Goal: Task Accomplishment & Management: Manage account settings

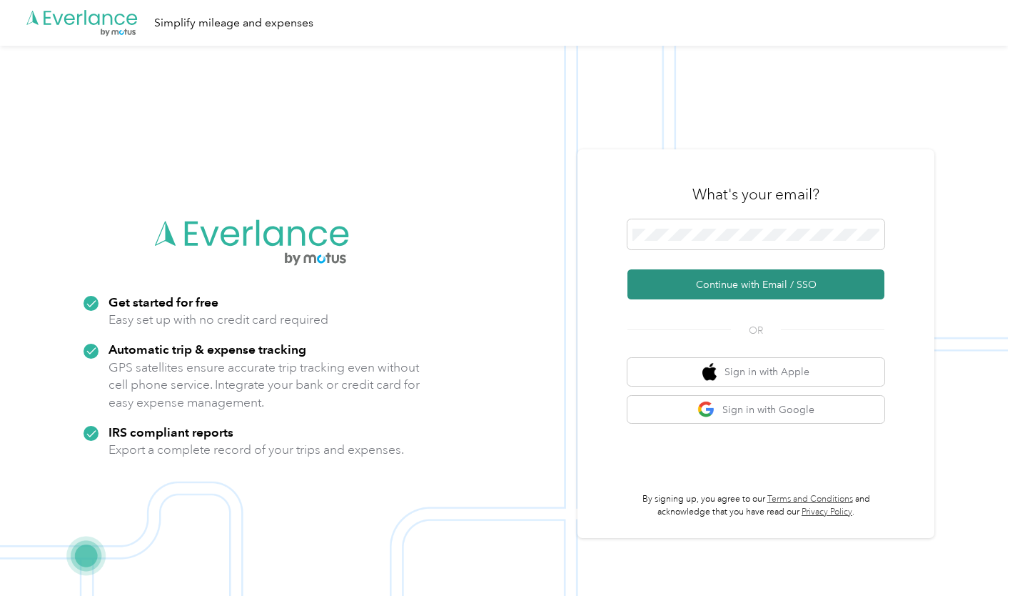
click at [687, 281] on button "Continue with Email / SSO" at bounding box center [756, 284] width 257 height 30
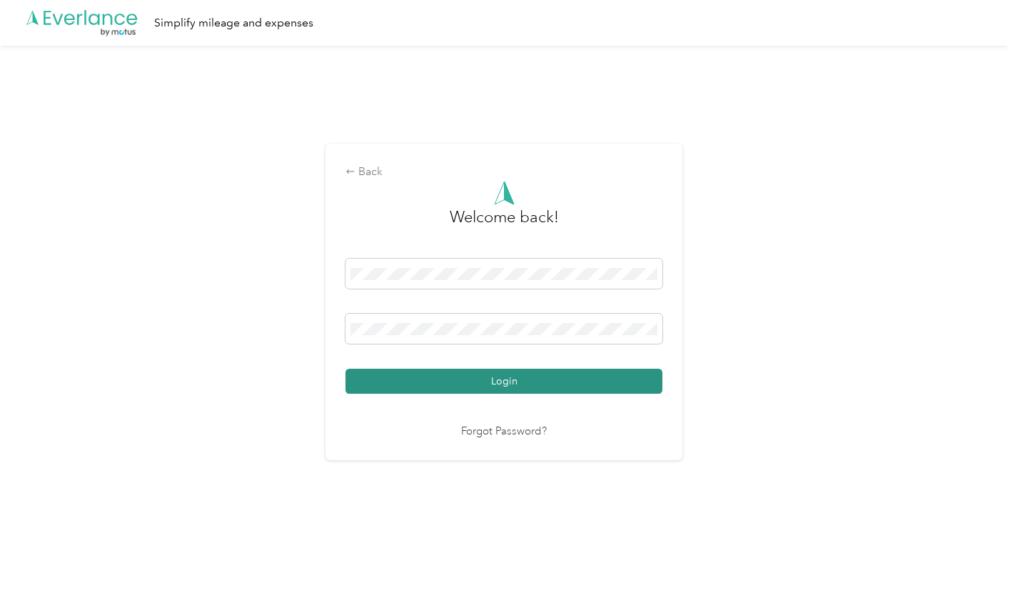
click at [416, 393] on button "Login" at bounding box center [504, 380] width 317 height 25
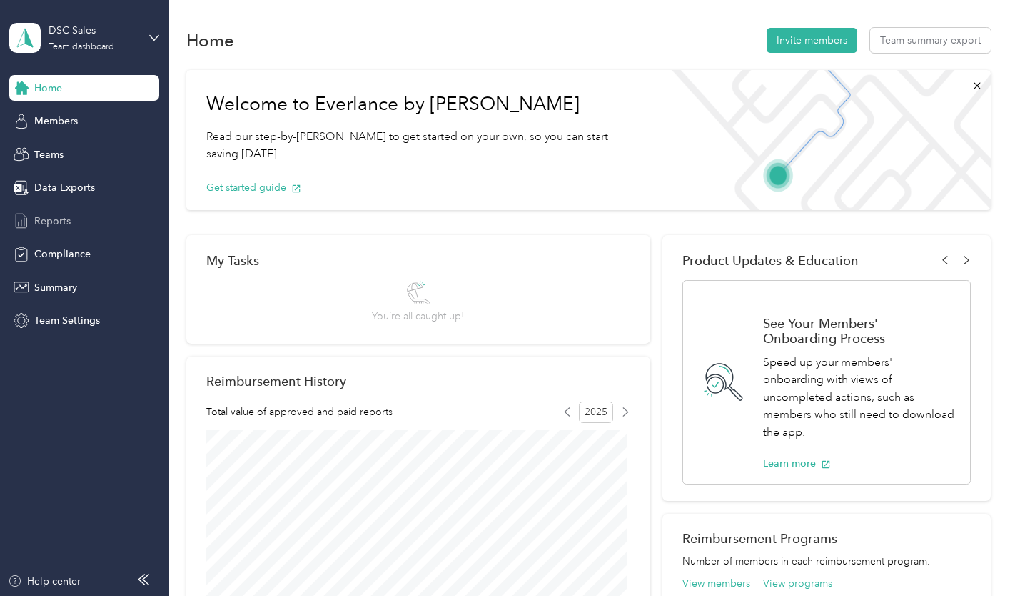
click at [50, 222] on span "Reports" at bounding box center [52, 221] width 36 height 15
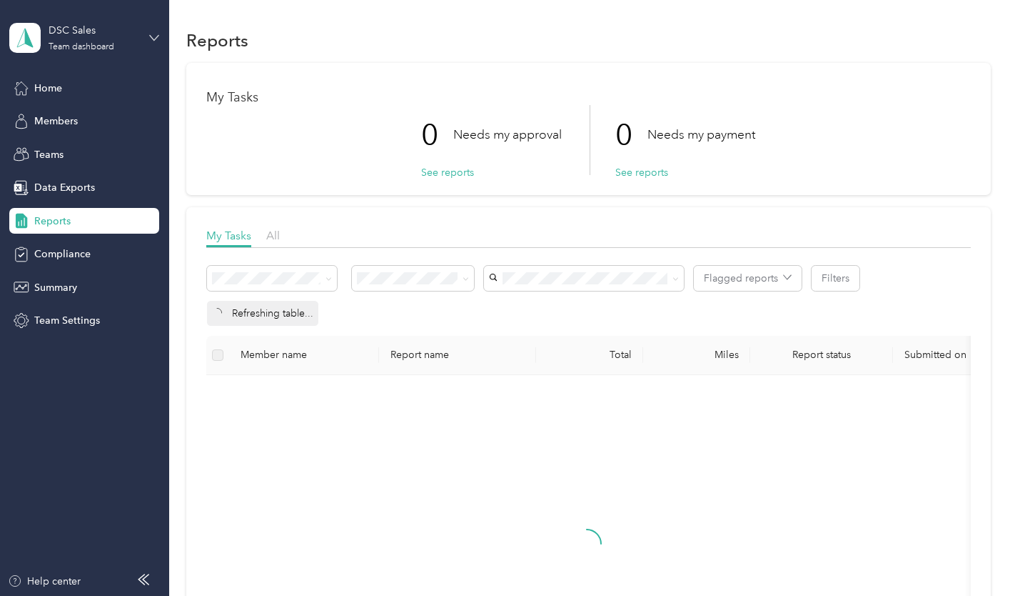
click at [154, 35] on icon at bounding box center [154, 38] width 10 height 10
click at [67, 146] on div "Personal dashboard" at bounding box center [67, 149] width 90 height 15
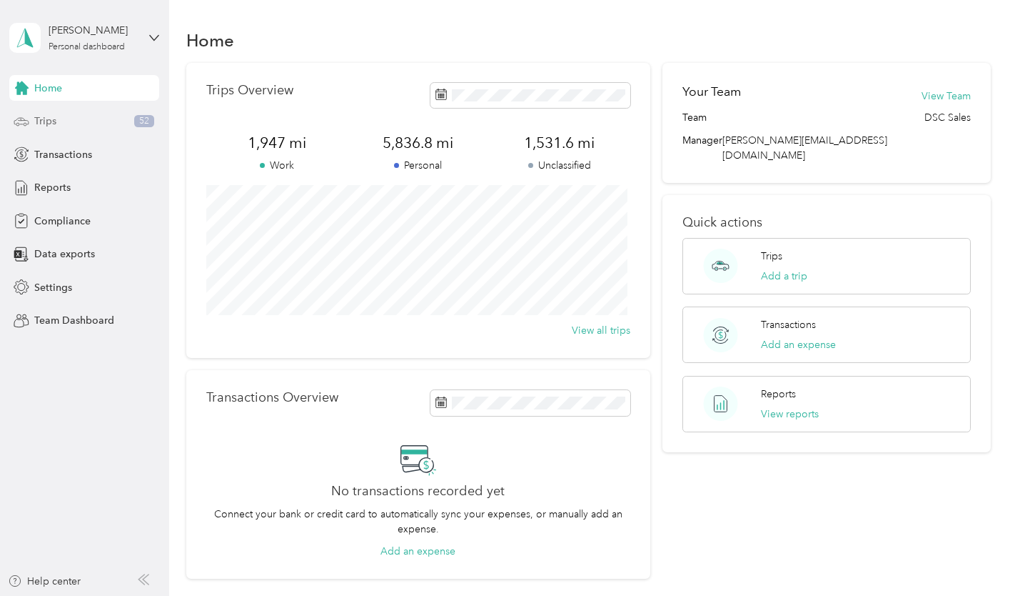
click at [50, 119] on span "Trips" at bounding box center [45, 121] width 22 height 15
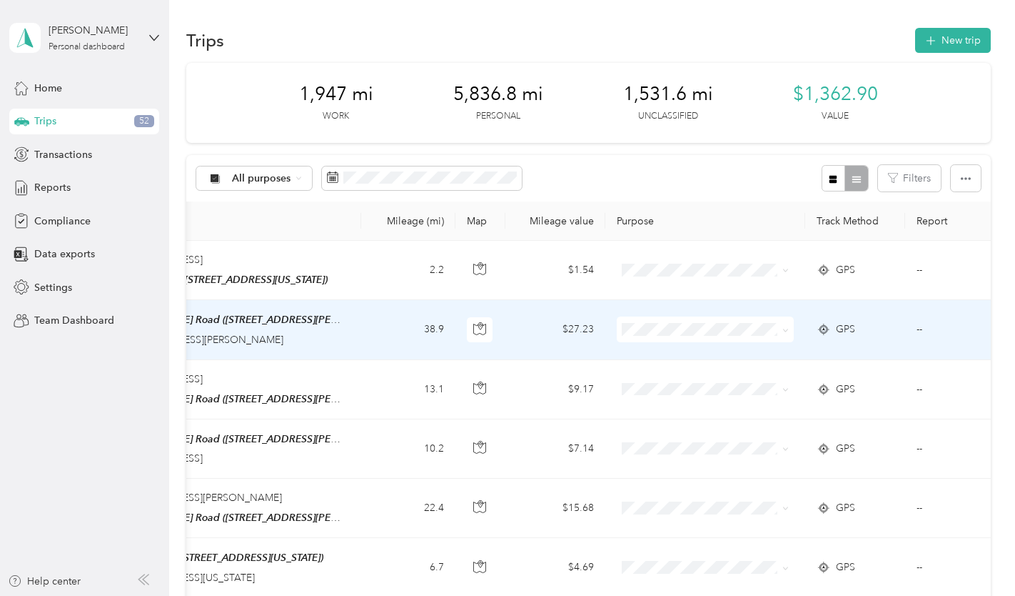
scroll to position [0, 382]
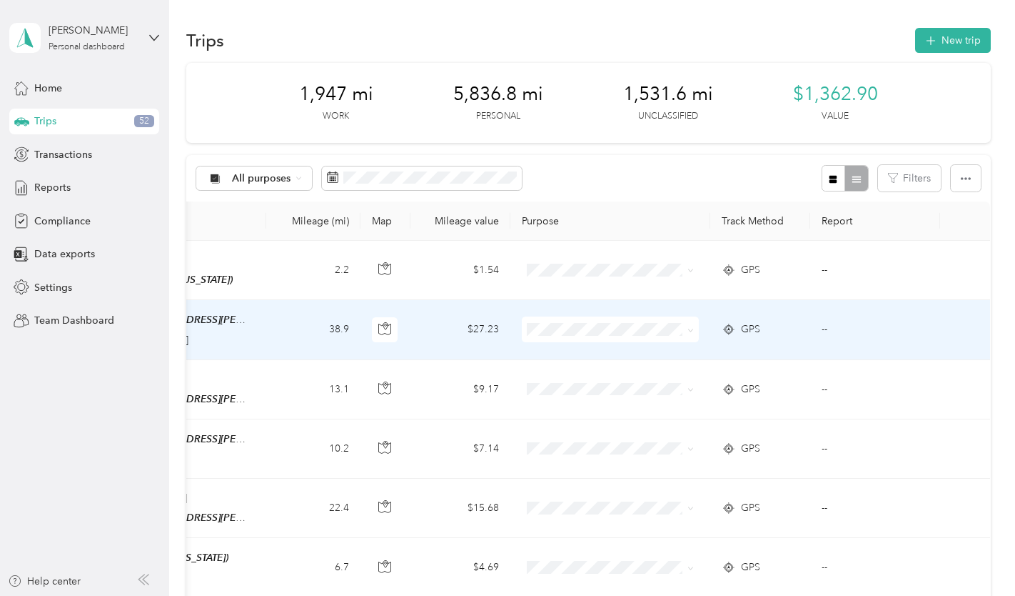
click at [821, 326] on td "--" at bounding box center [876, 329] width 130 height 59
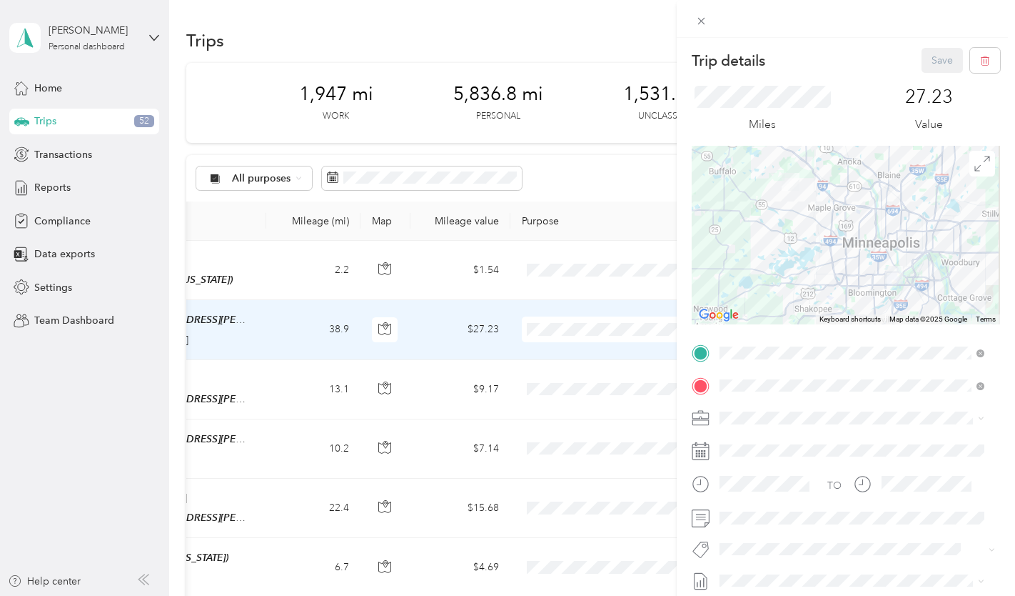
click at [549, 331] on div "Trip details Save This trip cannot be edited because it is either under review,…" at bounding box center [507, 298] width 1015 height 596
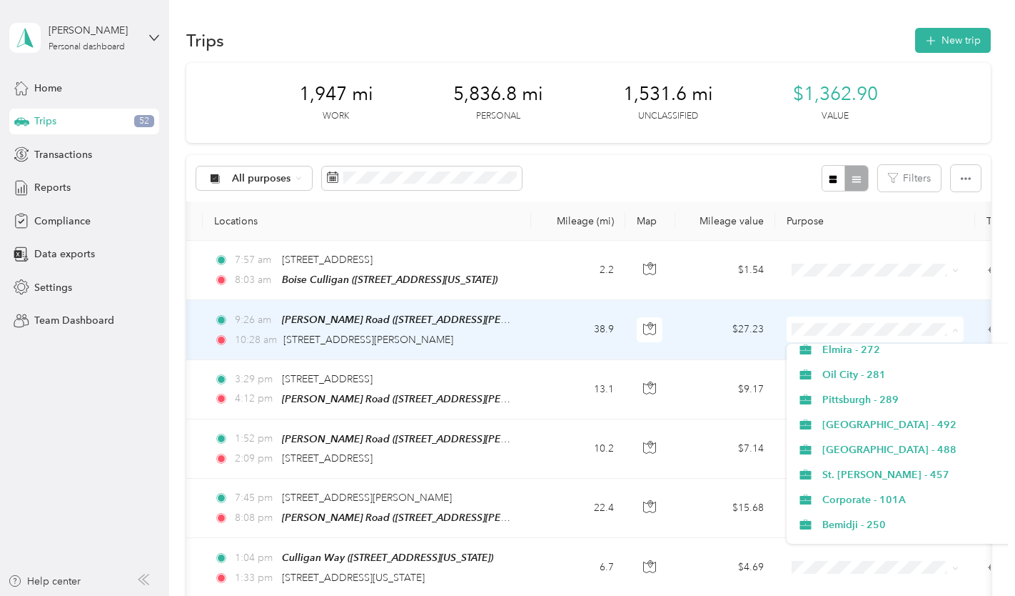
scroll to position [232, 0]
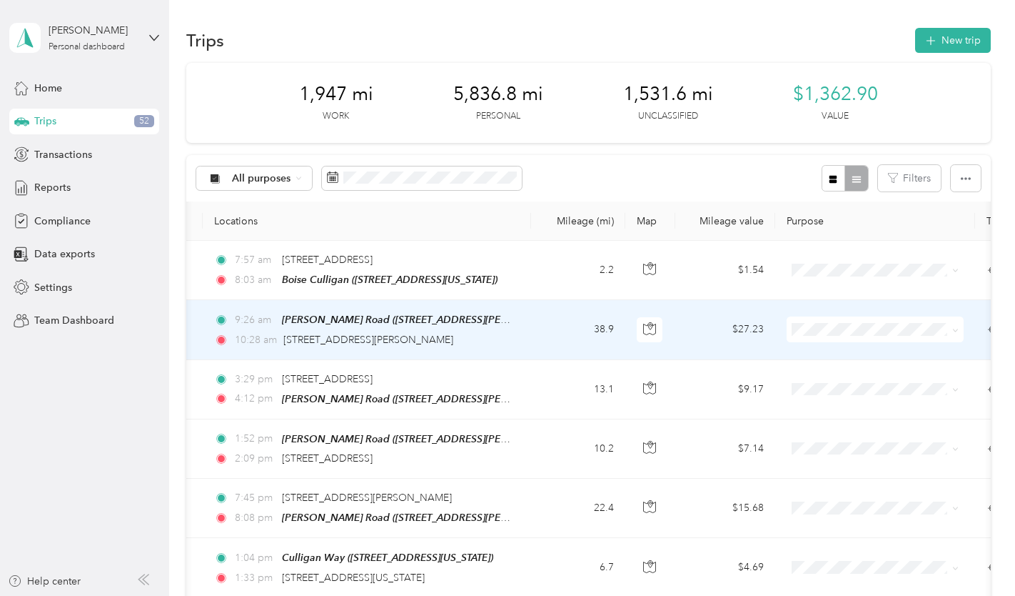
click at [853, 503] on li "Corporate - 101A" at bounding box center [904, 498] width 234 height 25
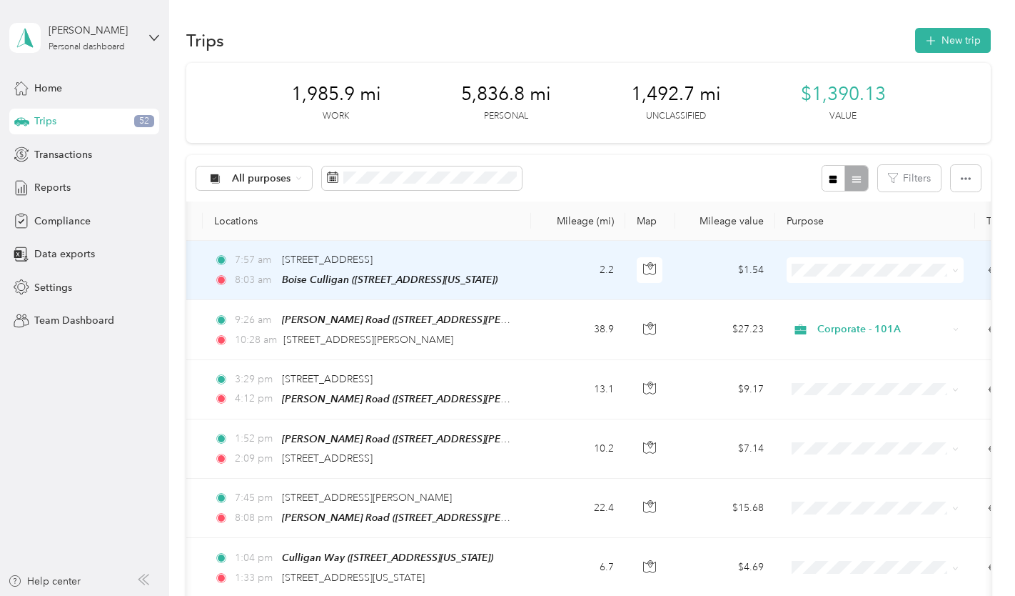
scroll to position [0, 382]
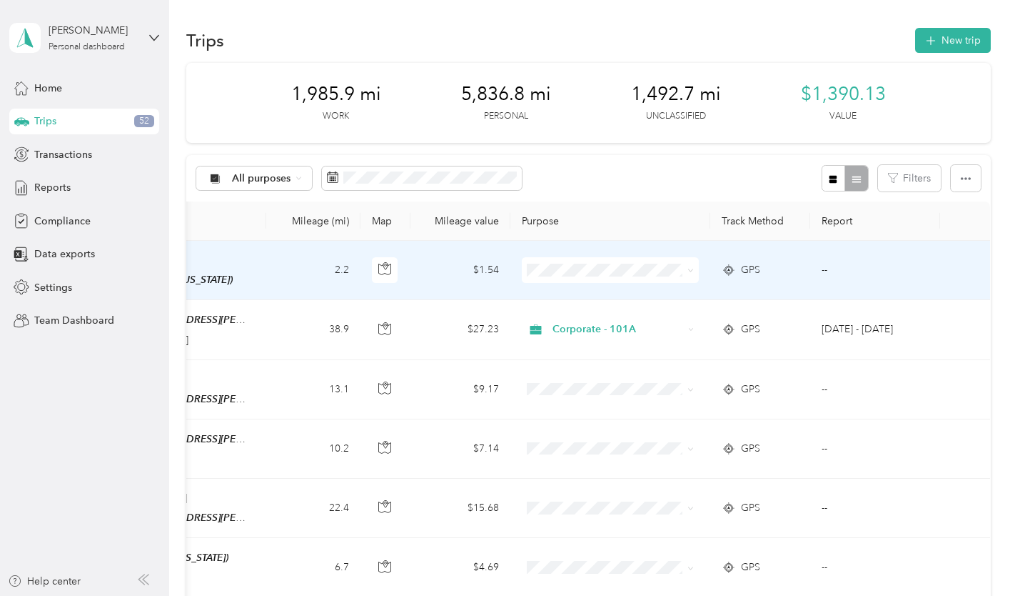
click at [819, 269] on td "--" at bounding box center [876, 270] width 130 height 59
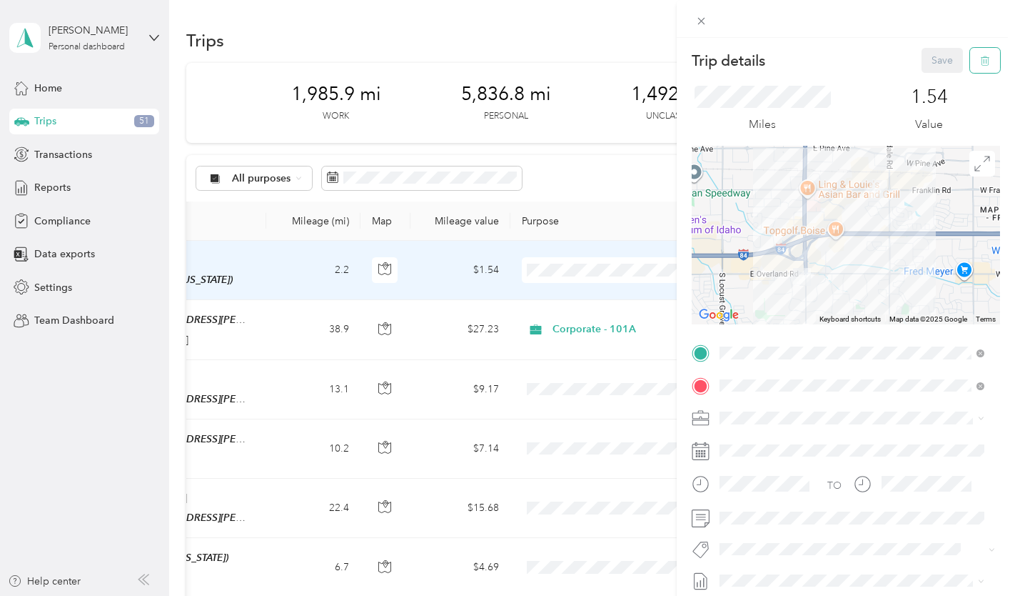
click at [987, 63] on icon "button" at bounding box center [987, 61] width 0 height 4
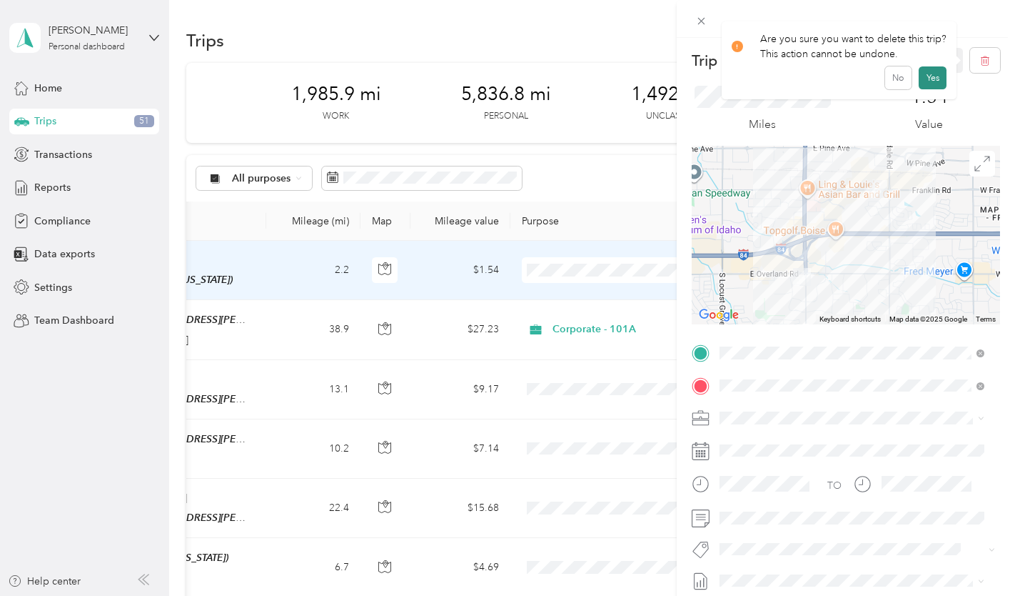
click at [925, 80] on button "Yes" at bounding box center [933, 77] width 28 height 23
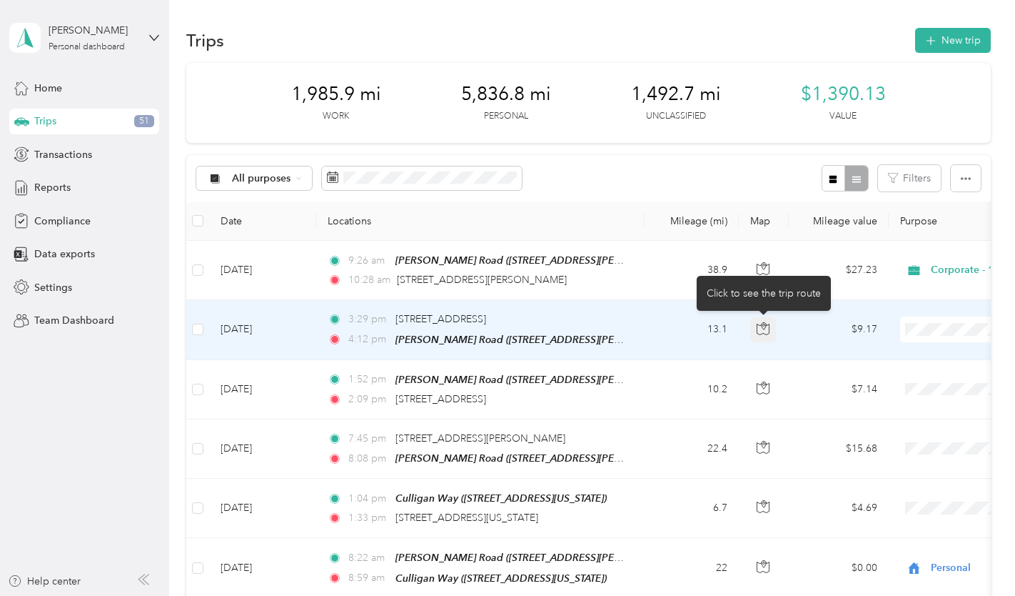
click at [763, 339] on button "button" at bounding box center [764, 330] width 26 height 26
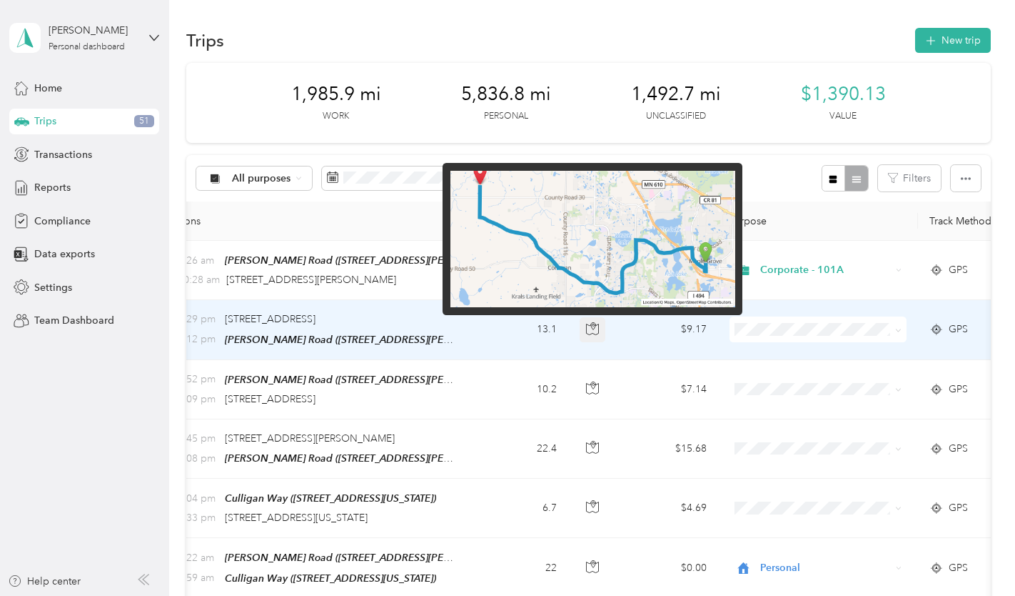
scroll to position [0, 171]
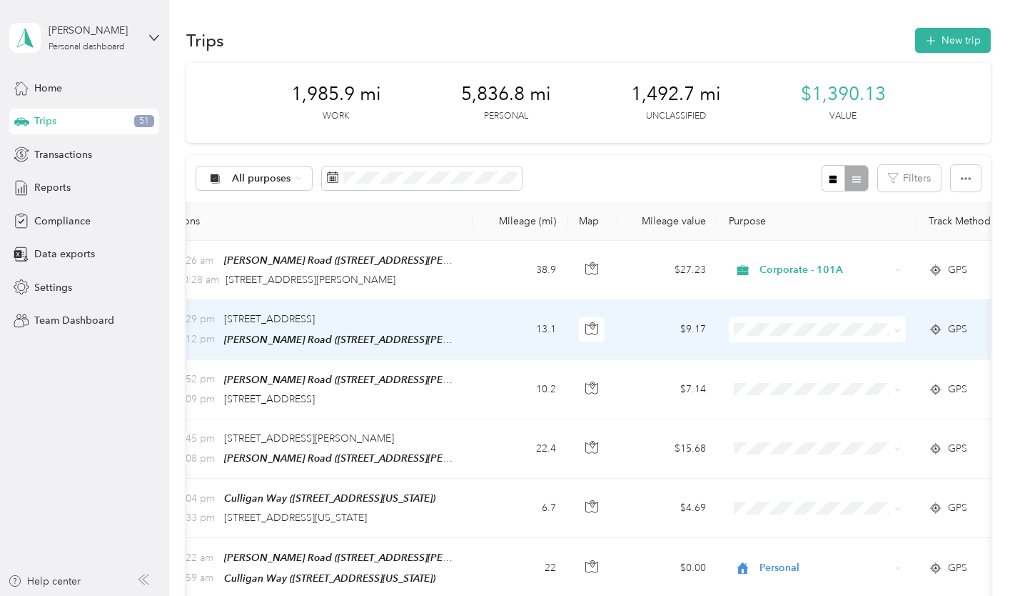
click at [899, 330] on icon at bounding box center [898, 329] width 4 height 3
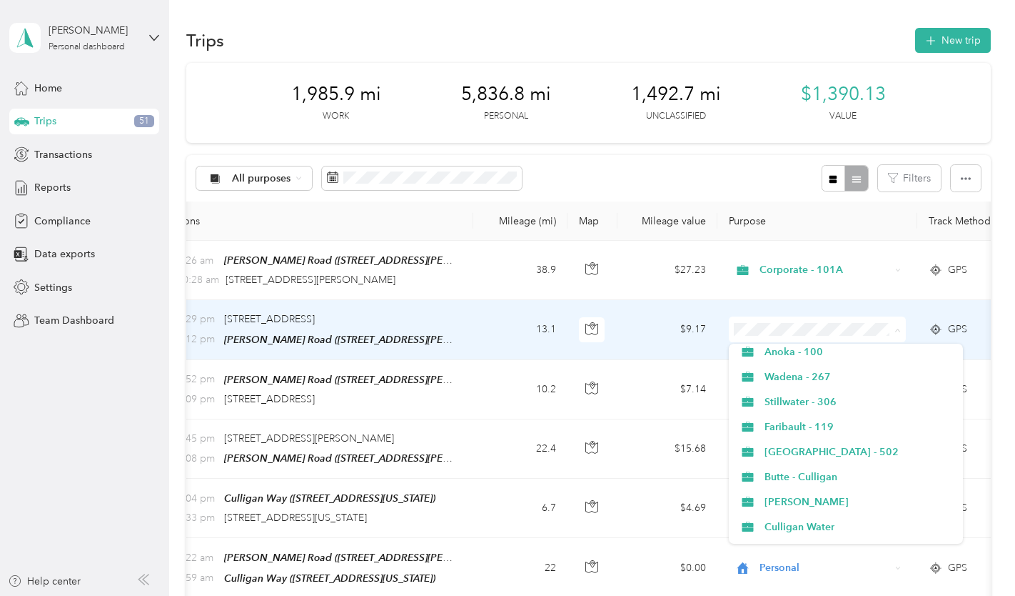
scroll to position [725, 0]
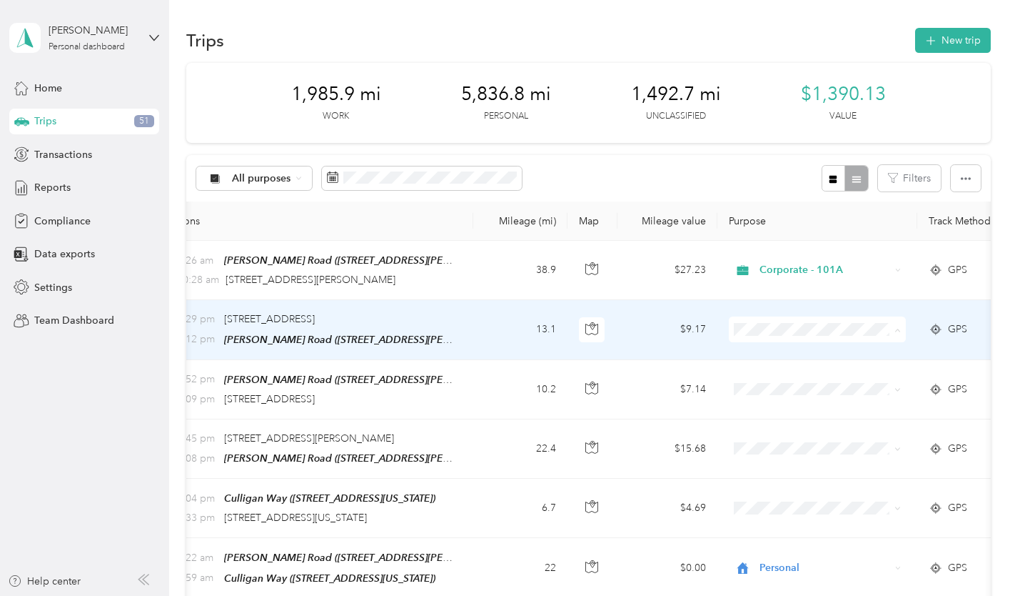
click at [808, 526] on span "Personal" at bounding box center [859, 530] width 189 height 15
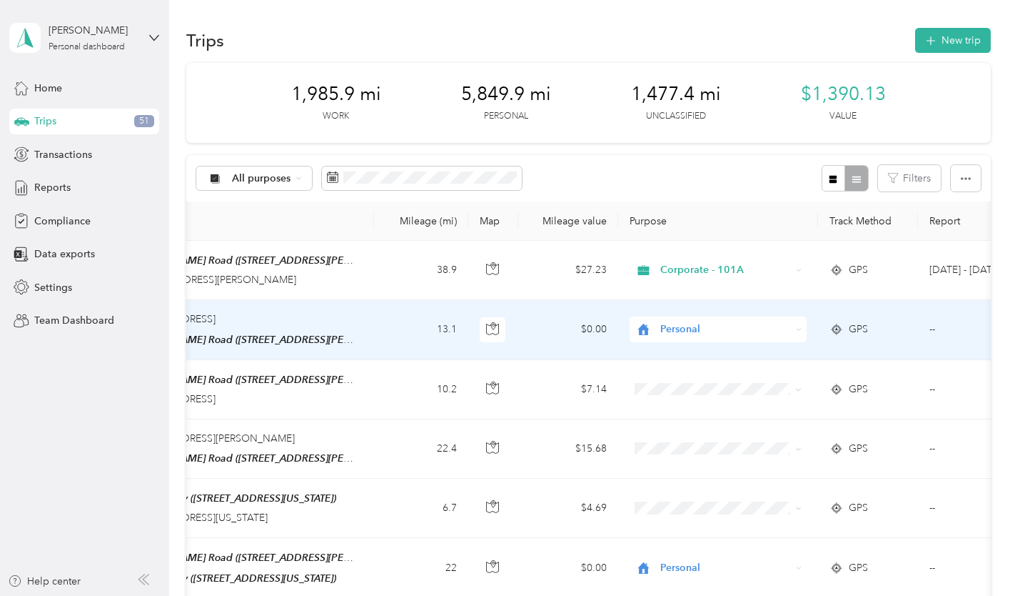
scroll to position [0, 382]
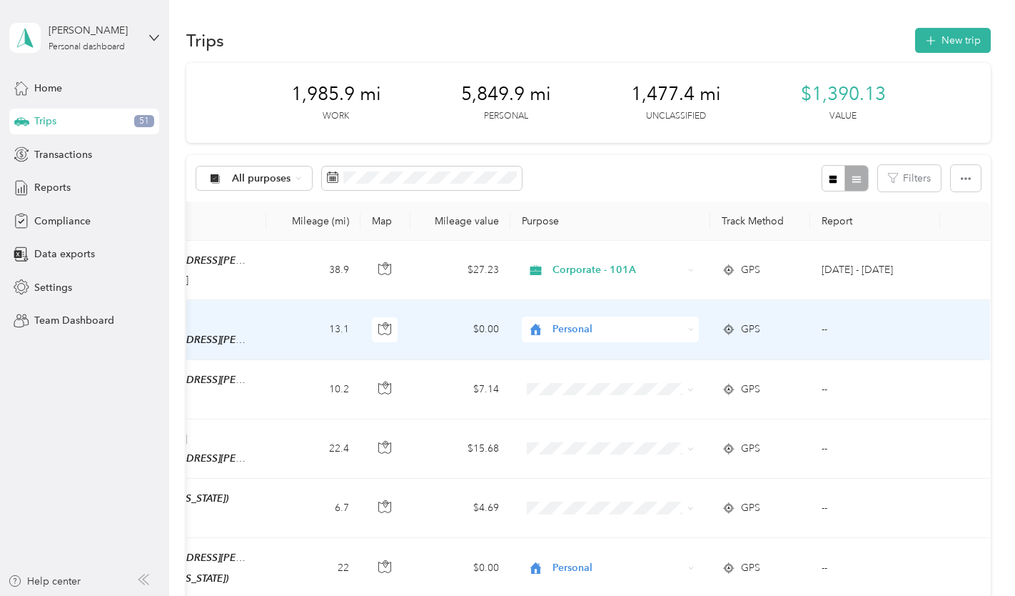
click at [821, 326] on td "--" at bounding box center [876, 329] width 130 height 59
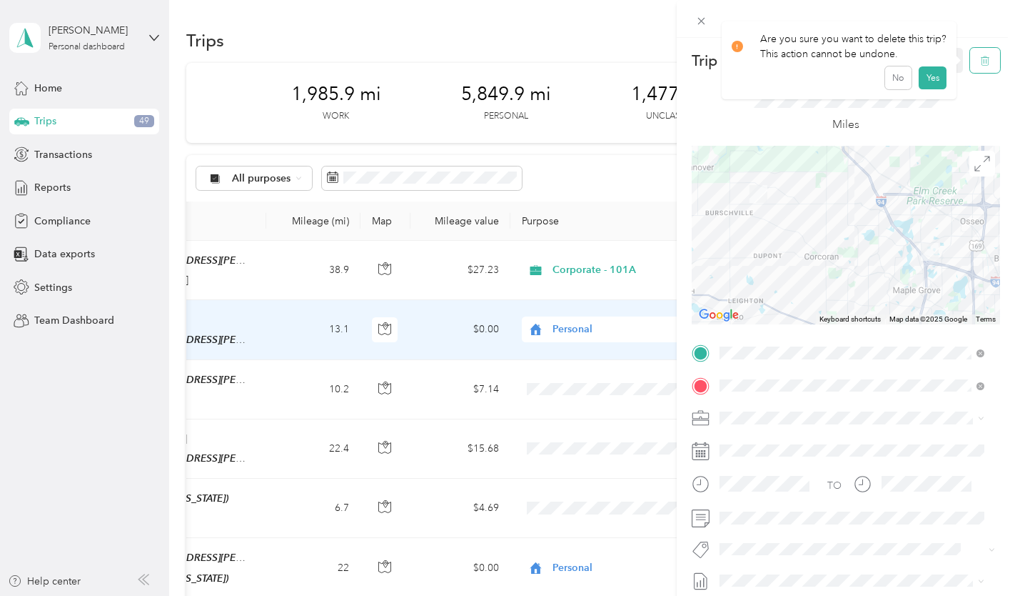
drag, startPoint x: 979, startPoint y: 66, endPoint x: 969, endPoint y: 51, distance: 18.0
click at [970, 51] on button "button" at bounding box center [985, 60] width 30 height 25
click at [930, 77] on button "Yes" at bounding box center [933, 77] width 28 height 23
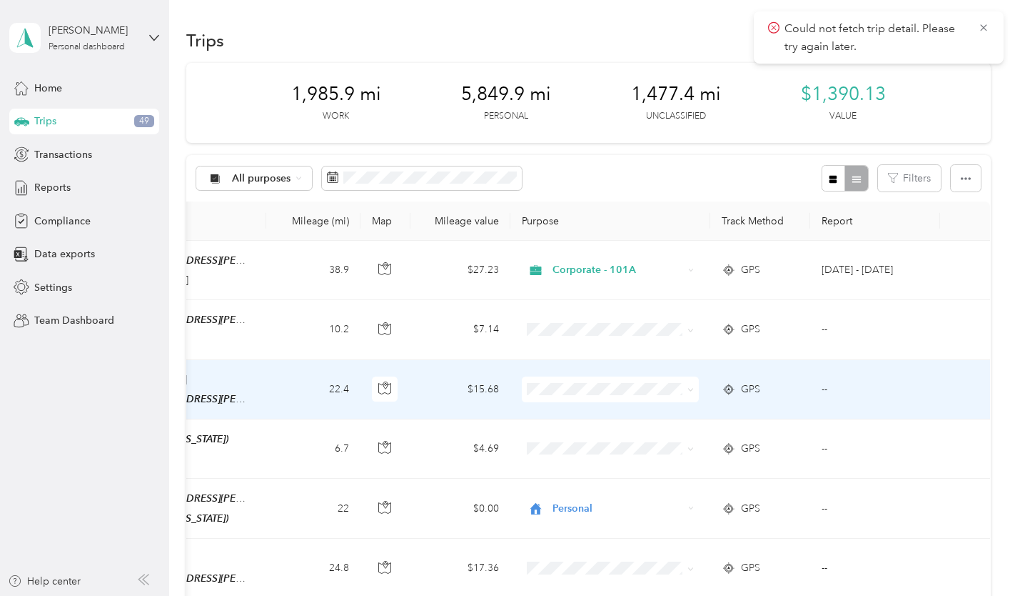
click at [823, 385] on td "--" at bounding box center [876, 389] width 130 height 59
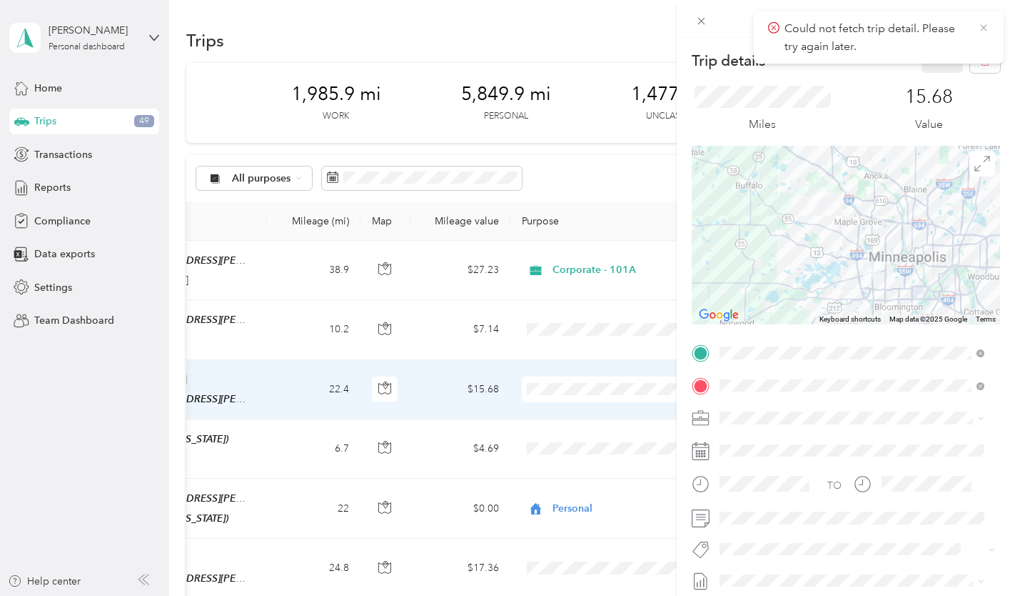
click at [987, 26] on icon at bounding box center [983, 27] width 11 height 13
click at [980, 65] on icon "button" at bounding box center [985, 61] width 10 height 10
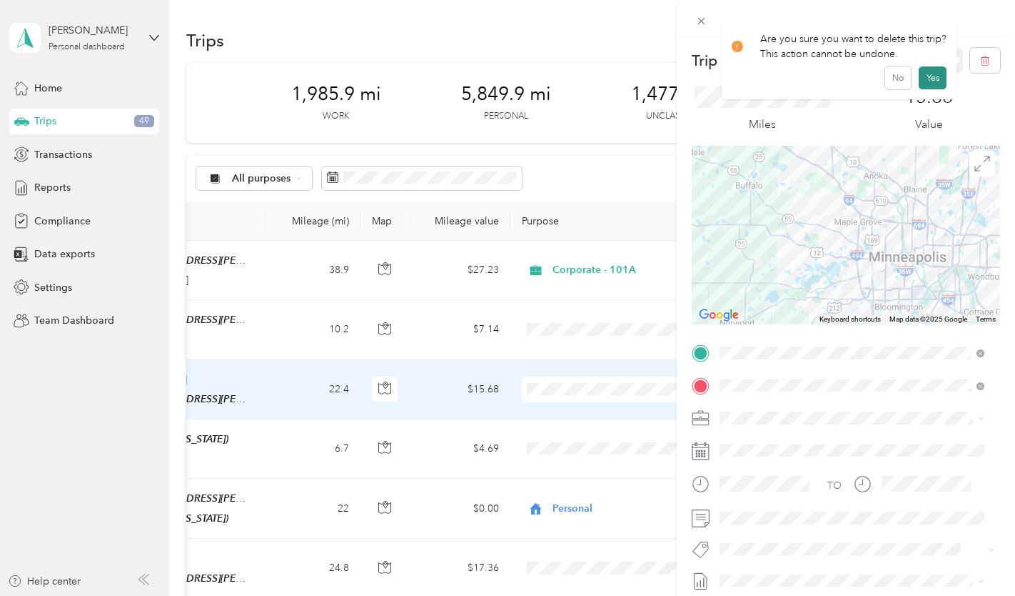
click at [930, 77] on button "Yes" at bounding box center [933, 77] width 28 height 23
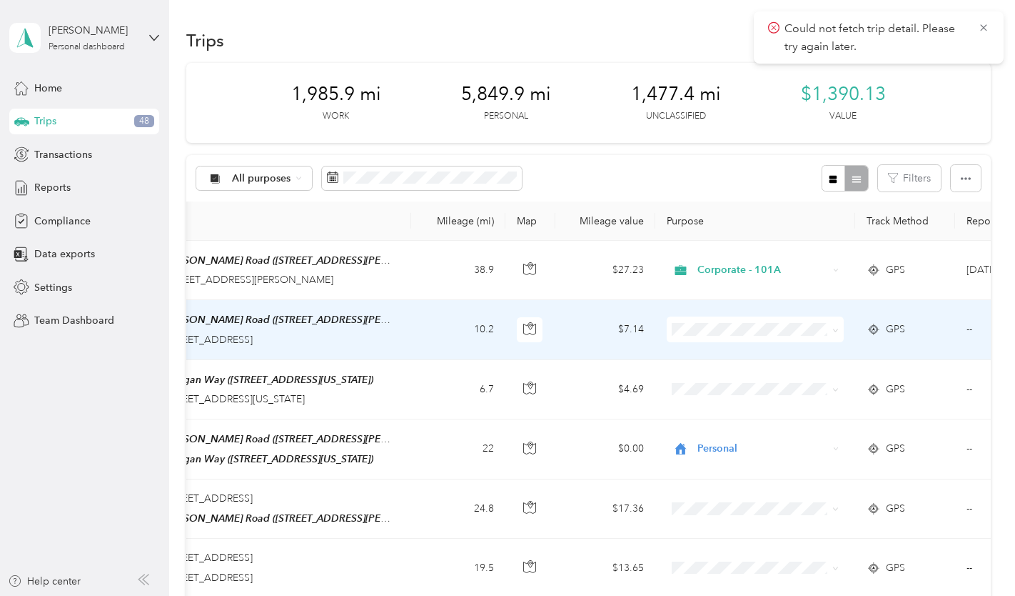
scroll to position [0, 382]
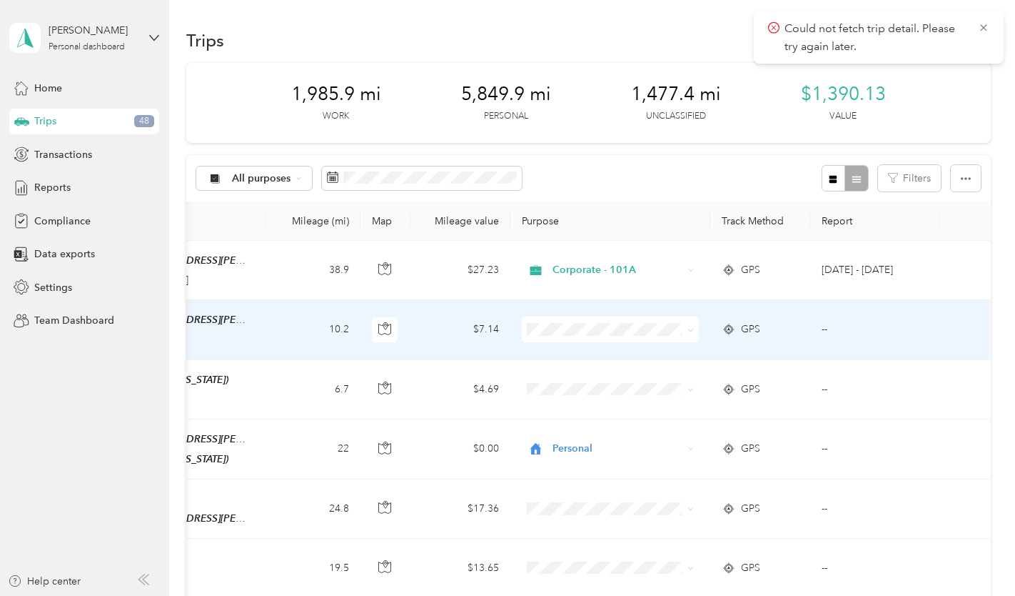
click at [818, 330] on td "--" at bounding box center [876, 329] width 130 height 59
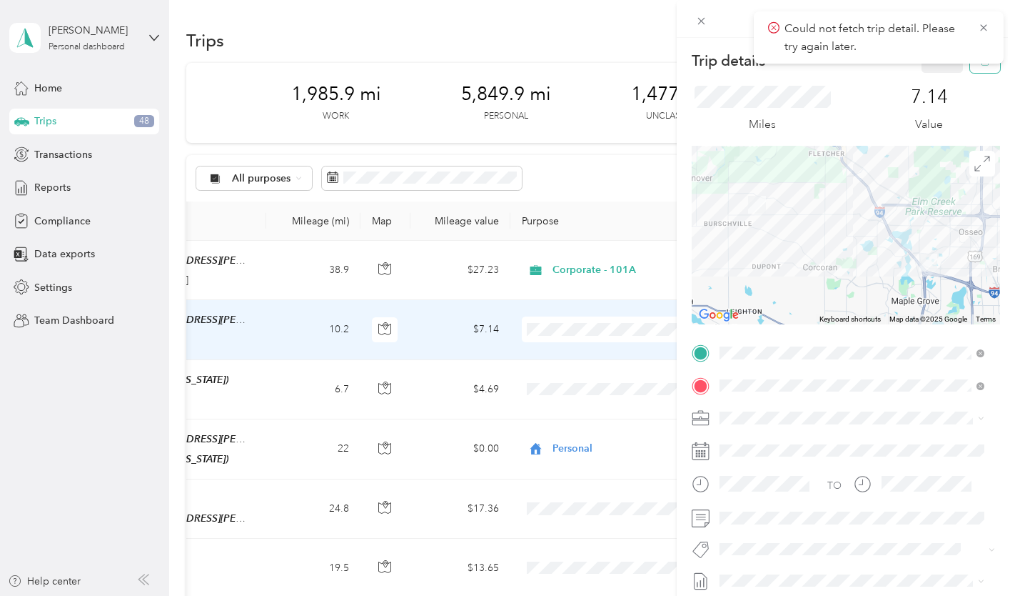
click at [979, 68] on button "button" at bounding box center [985, 60] width 30 height 25
click at [933, 77] on button "Yes" at bounding box center [933, 77] width 28 height 23
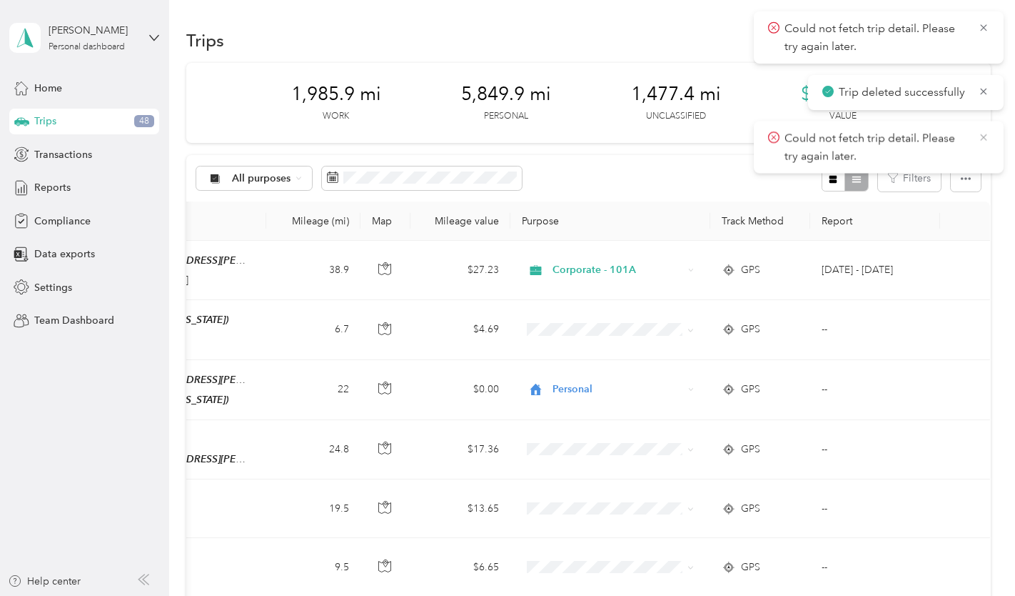
click at [984, 139] on icon at bounding box center [983, 137] width 11 height 13
click at [983, 91] on icon at bounding box center [983, 91] width 11 height 13
click at [983, 25] on icon at bounding box center [983, 27] width 11 height 13
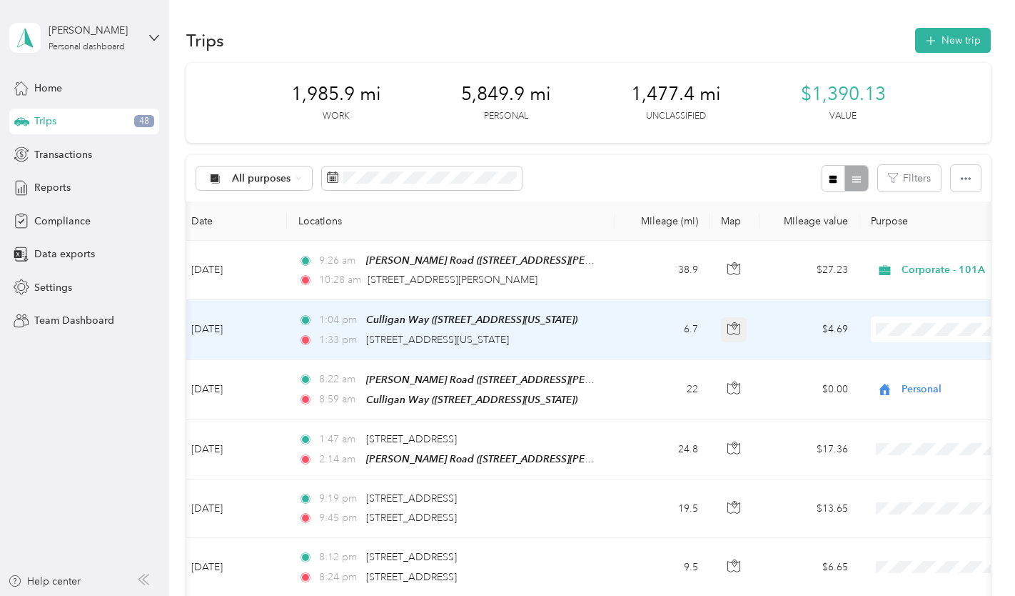
scroll to position [0, 128]
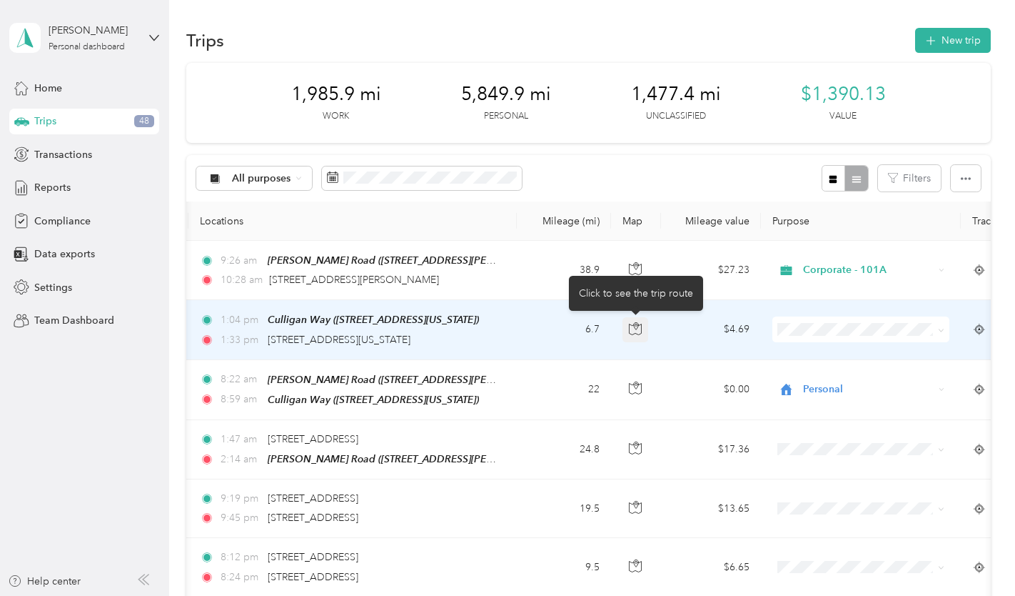
click at [643, 328] on button "button" at bounding box center [636, 330] width 26 height 26
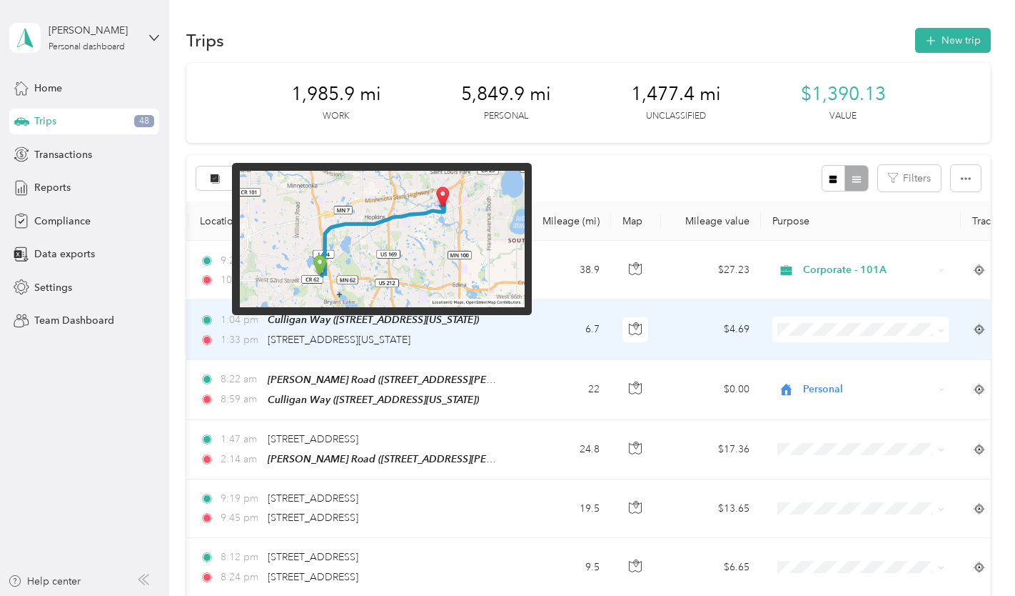
scroll to position [0, 382]
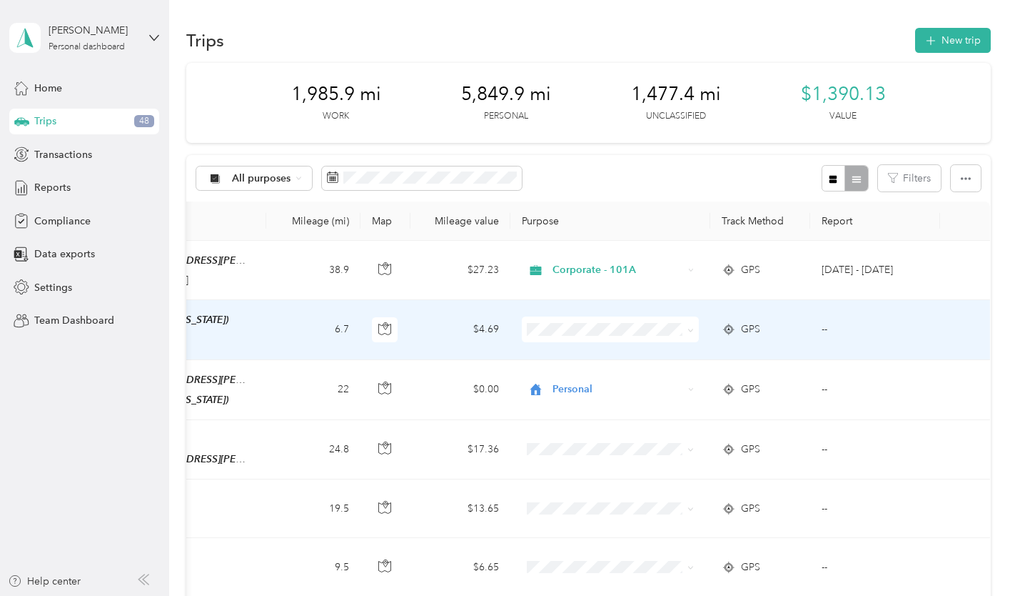
click at [688, 329] on icon at bounding box center [691, 330] width 6 height 6
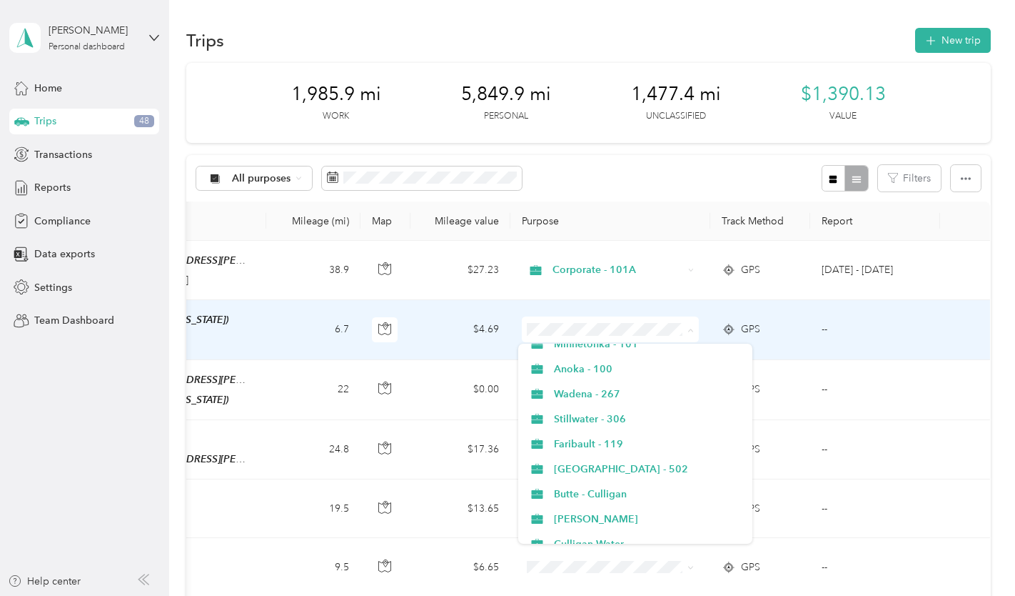
scroll to position [725, 0]
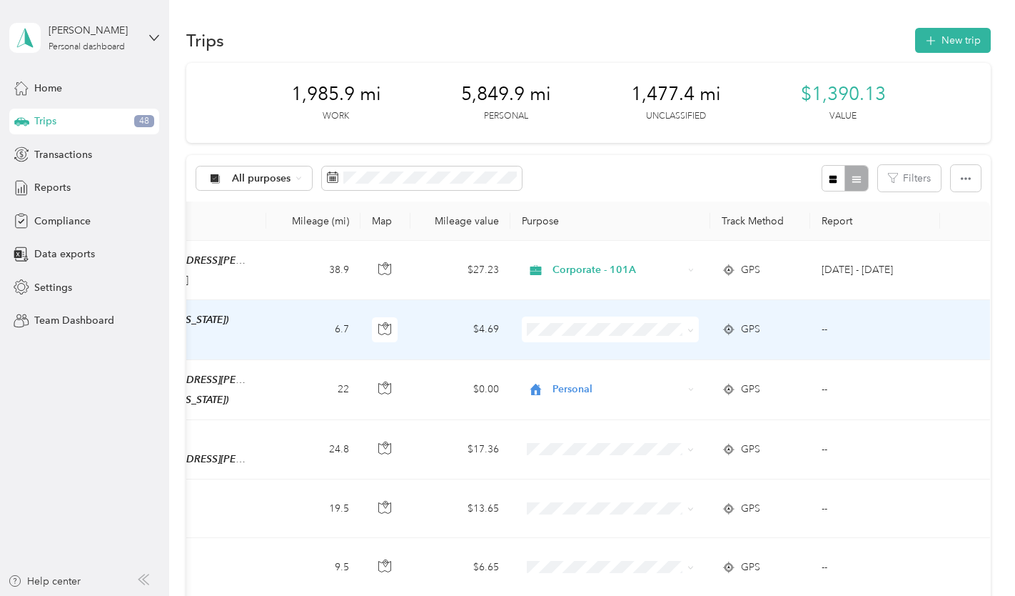
click at [588, 528] on span "Personal" at bounding box center [648, 528] width 189 height 15
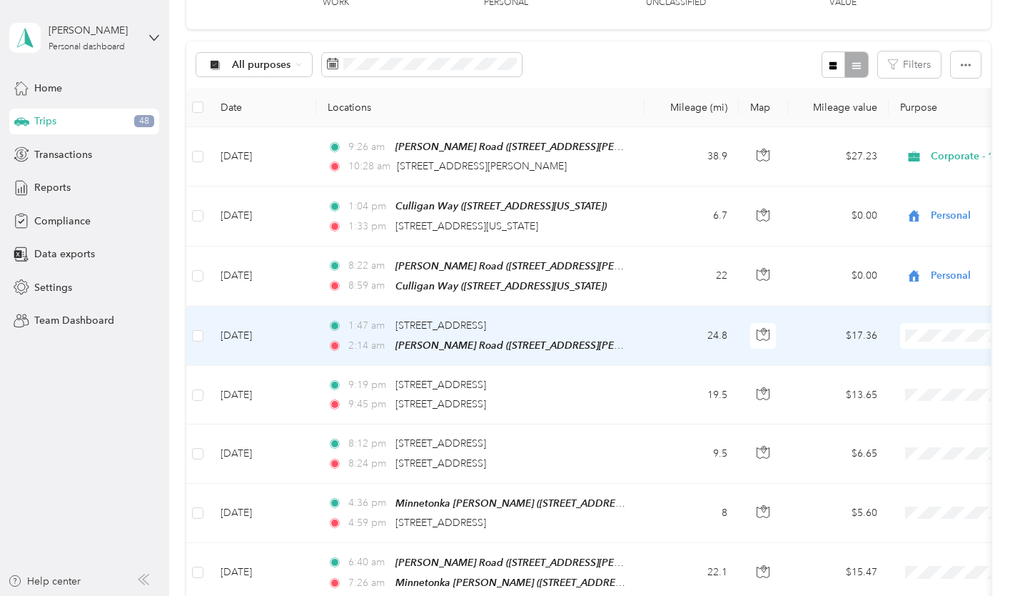
click at [895, 531] on span "Personal" at bounding box center [968, 535] width 189 height 15
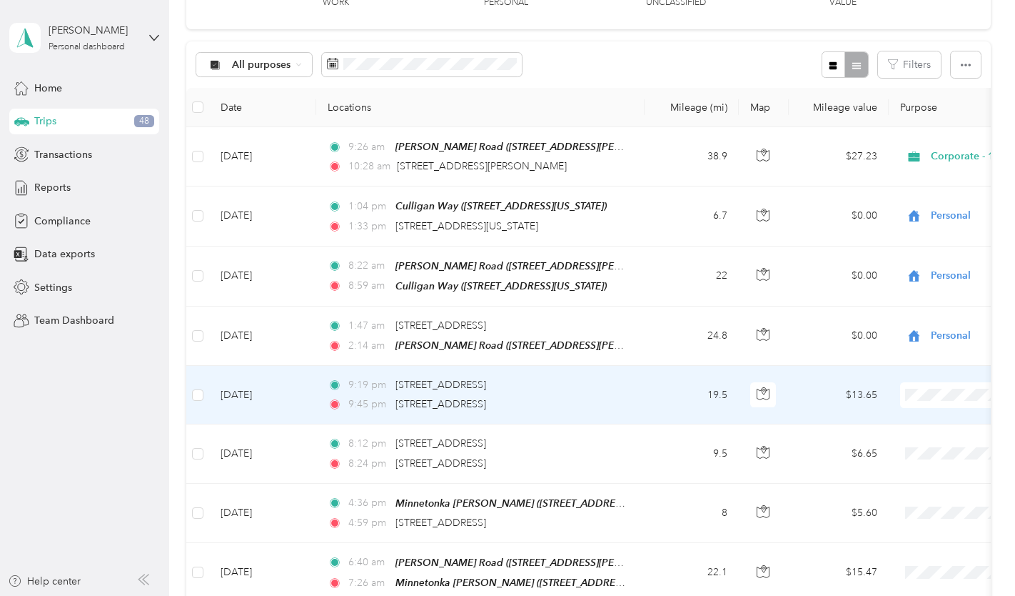
click at [901, 359] on span "Personal" at bounding box center [968, 365] width 189 height 15
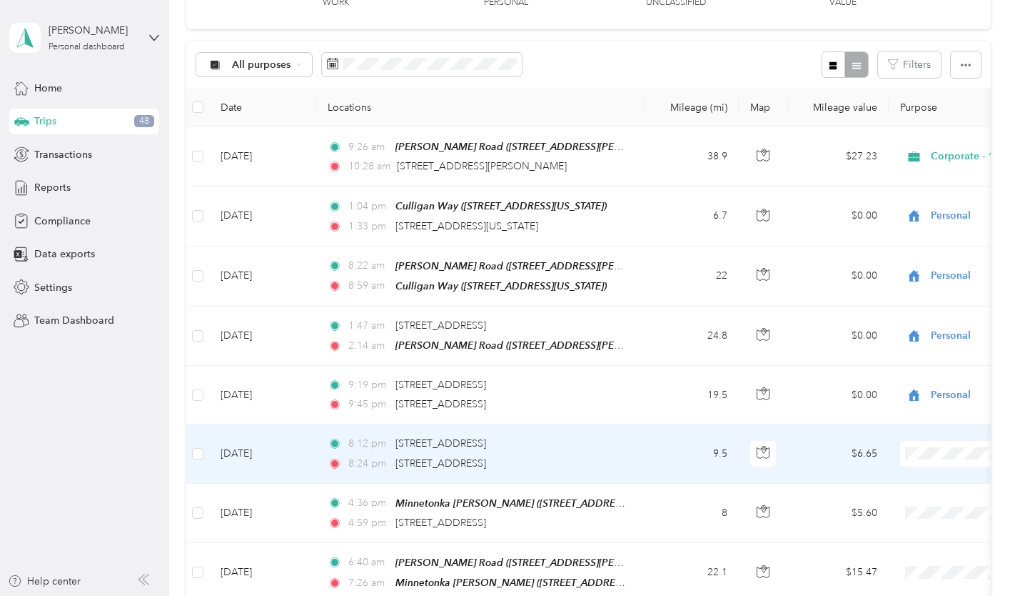
click at [949, 471] on td at bounding box center [989, 453] width 200 height 59
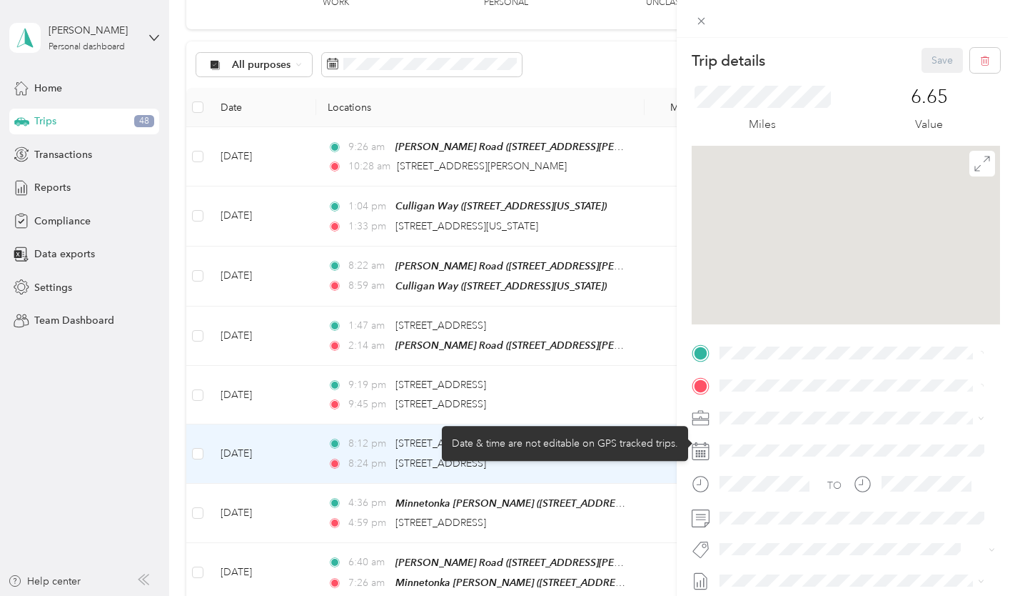
click at [938, 456] on div at bounding box center [858, 450] width 286 height 23
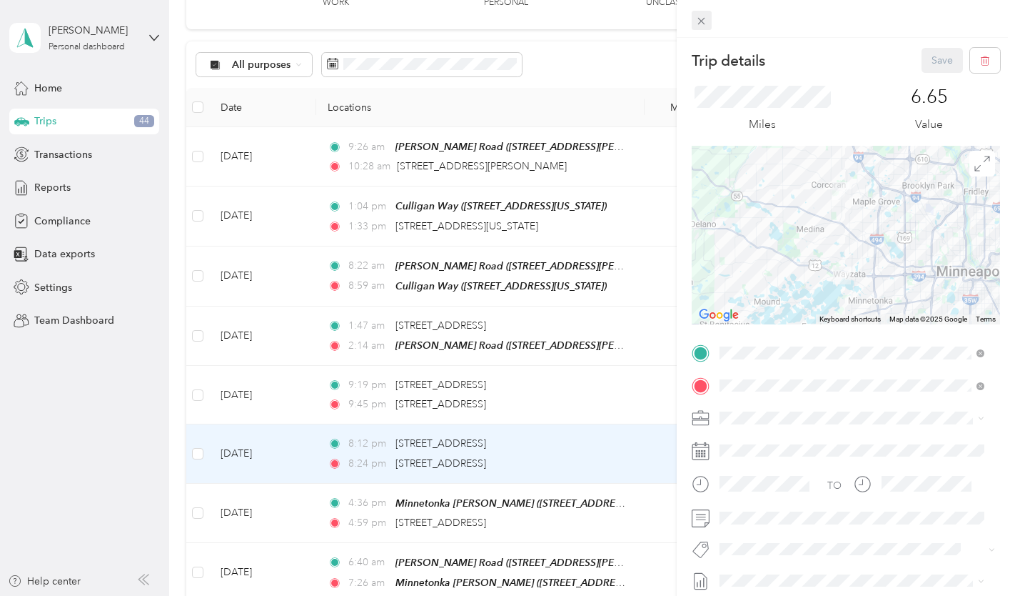
click at [703, 17] on icon at bounding box center [702, 21] width 12 height 12
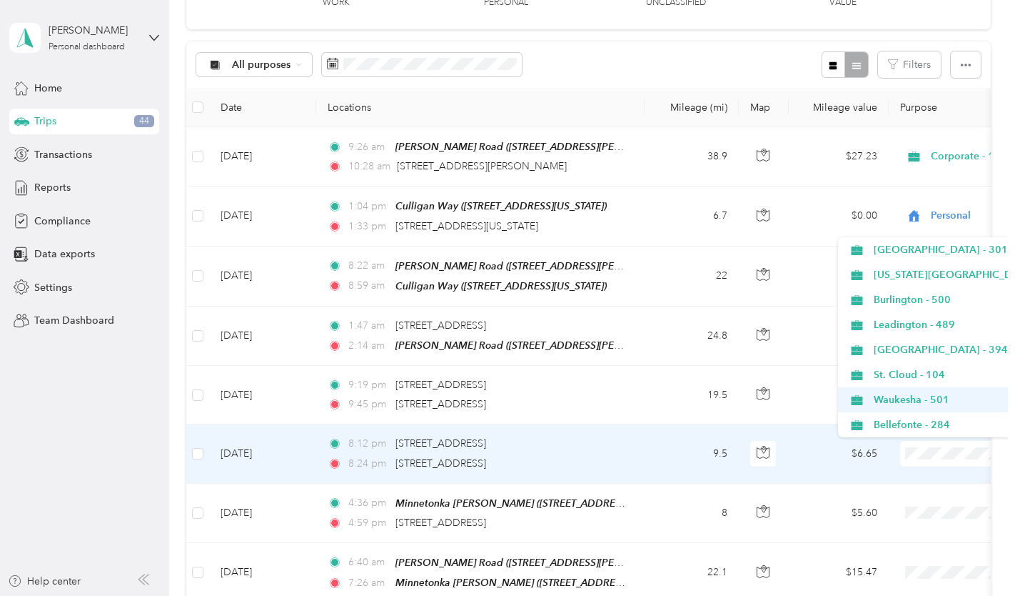
scroll to position [725, 0]
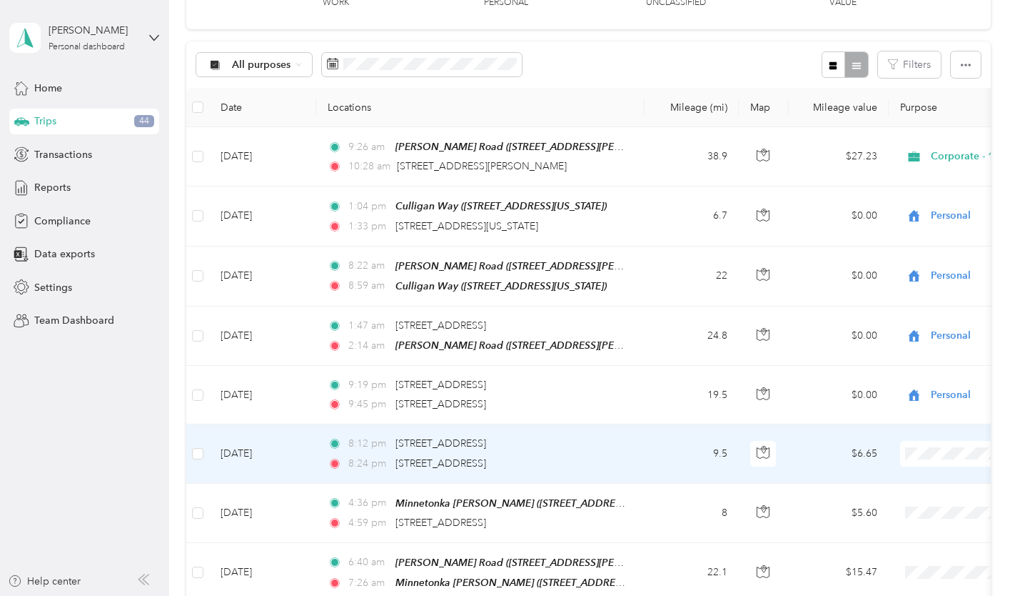
click at [892, 416] on li "Personal" at bounding box center [955, 424] width 234 height 25
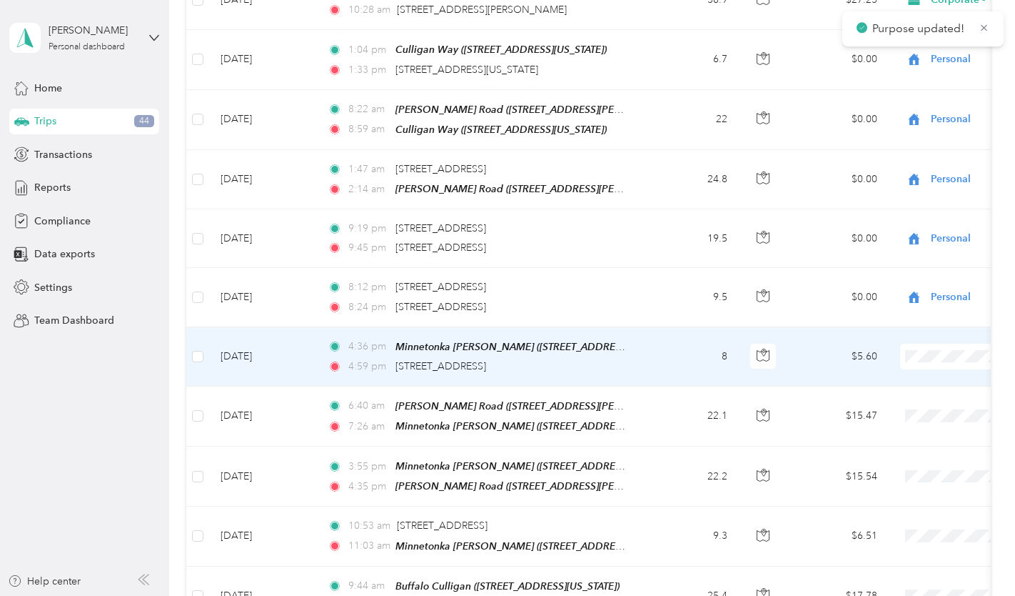
scroll to position [271, 0]
click at [768, 353] on icon "button" at bounding box center [763, 354] width 13 height 13
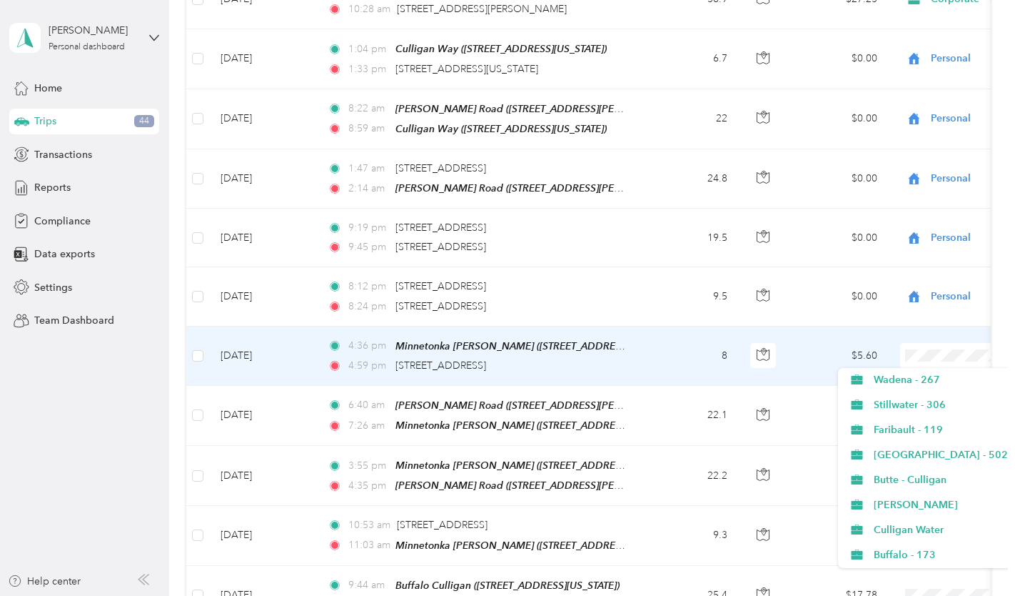
scroll to position [725, 0]
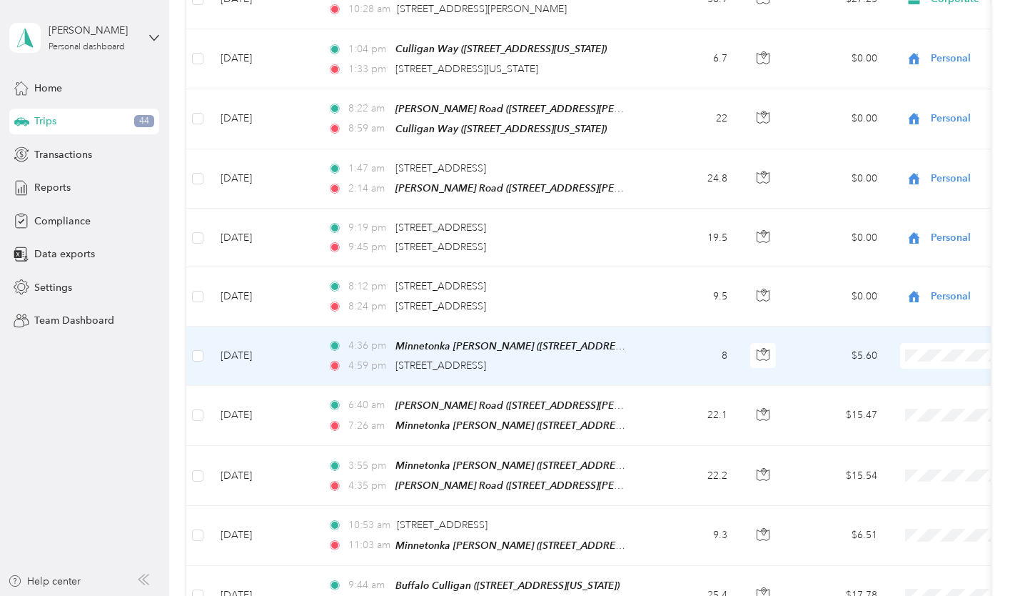
click at [903, 554] on span "Personal" at bounding box center [968, 555] width 189 height 15
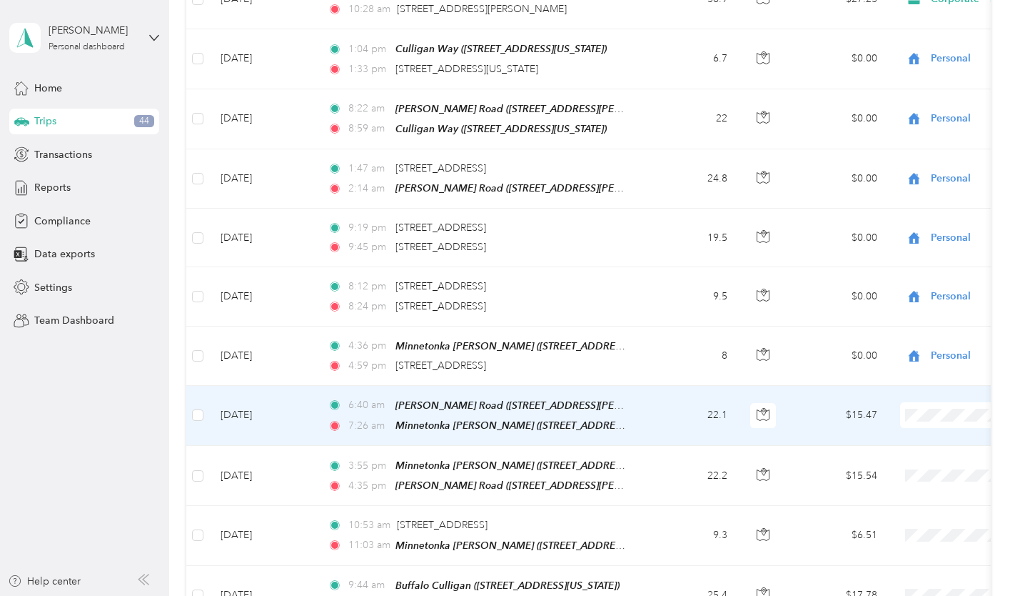
click at [896, 385] on span "Personal" at bounding box center [968, 385] width 189 height 15
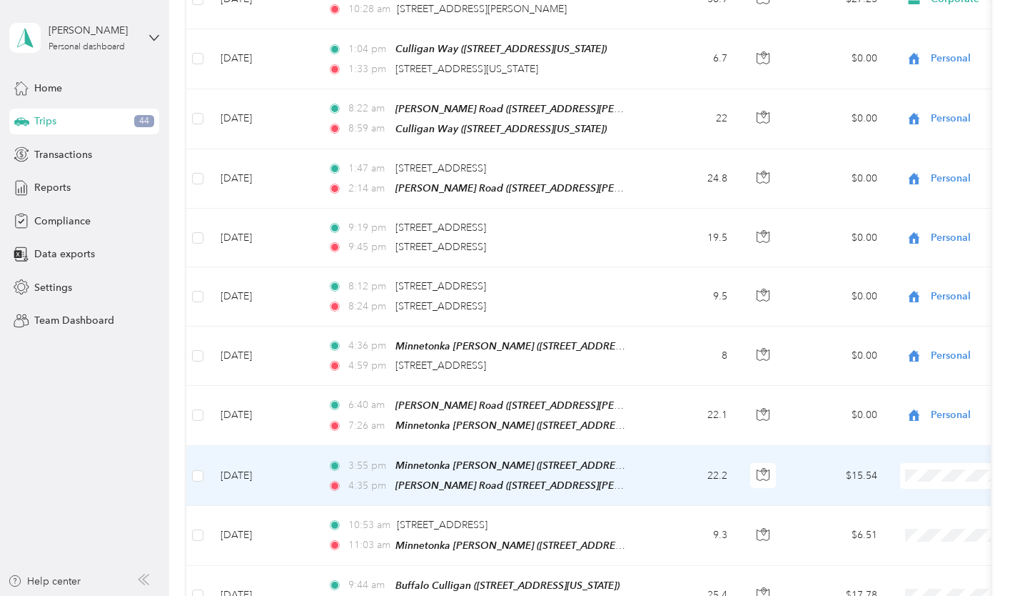
click at [890, 443] on span "Personal" at bounding box center [968, 445] width 189 height 15
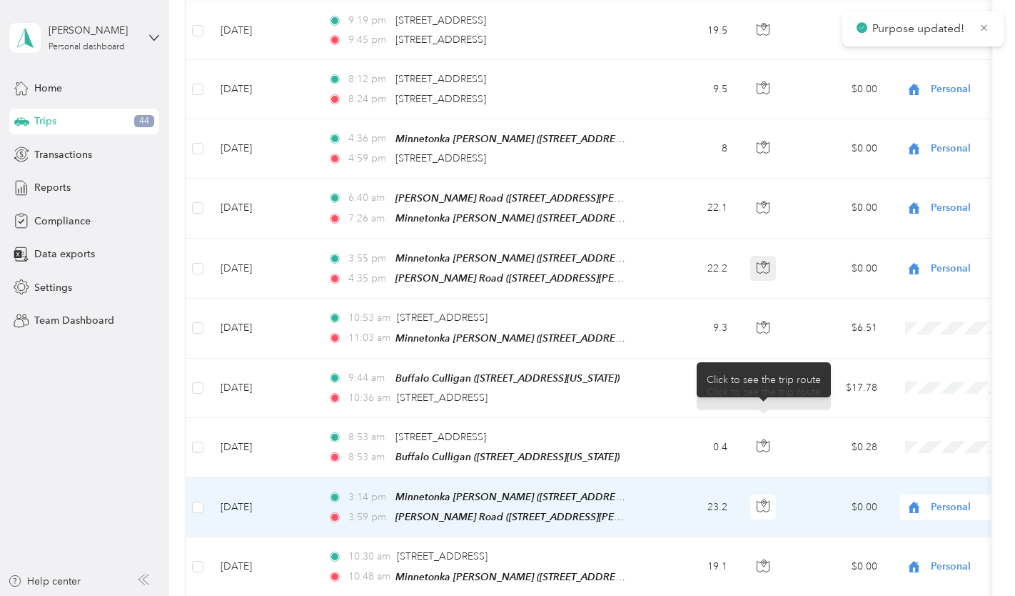
scroll to position [501, 0]
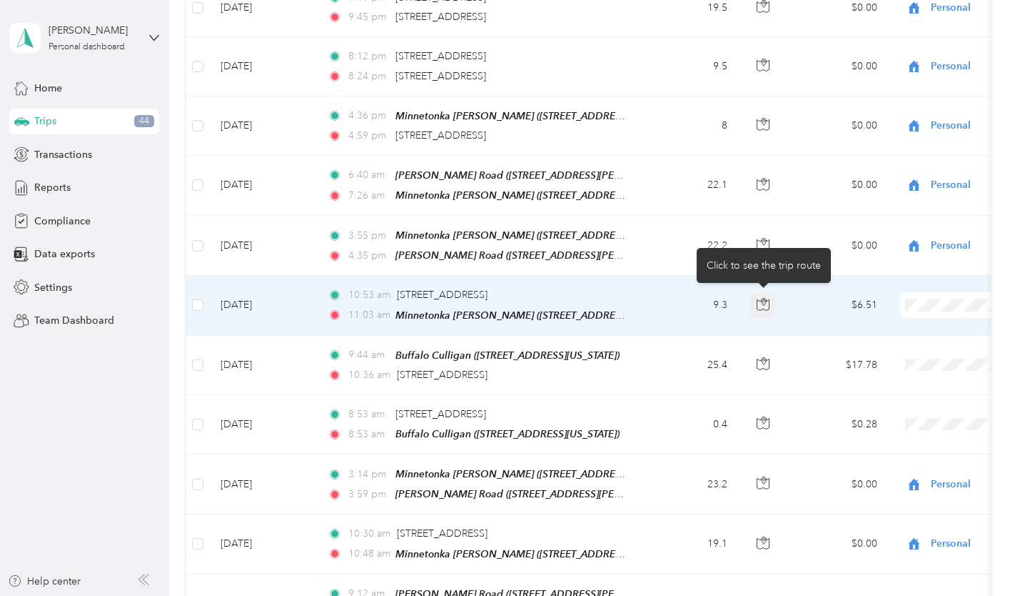
click at [757, 301] on icon "button" at bounding box center [763, 304] width 13 height 13
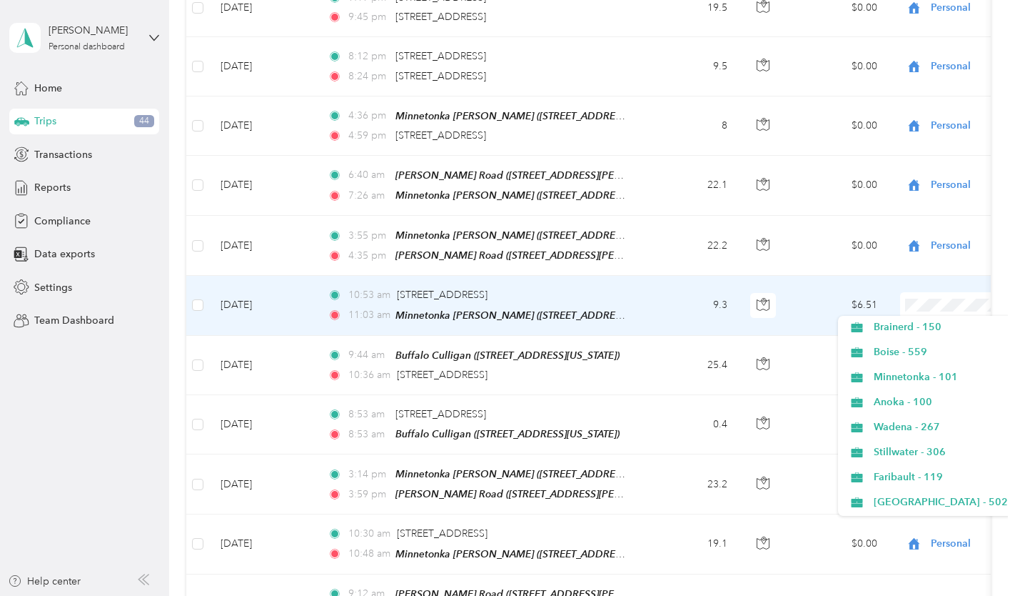
scroll to position [725, 0]
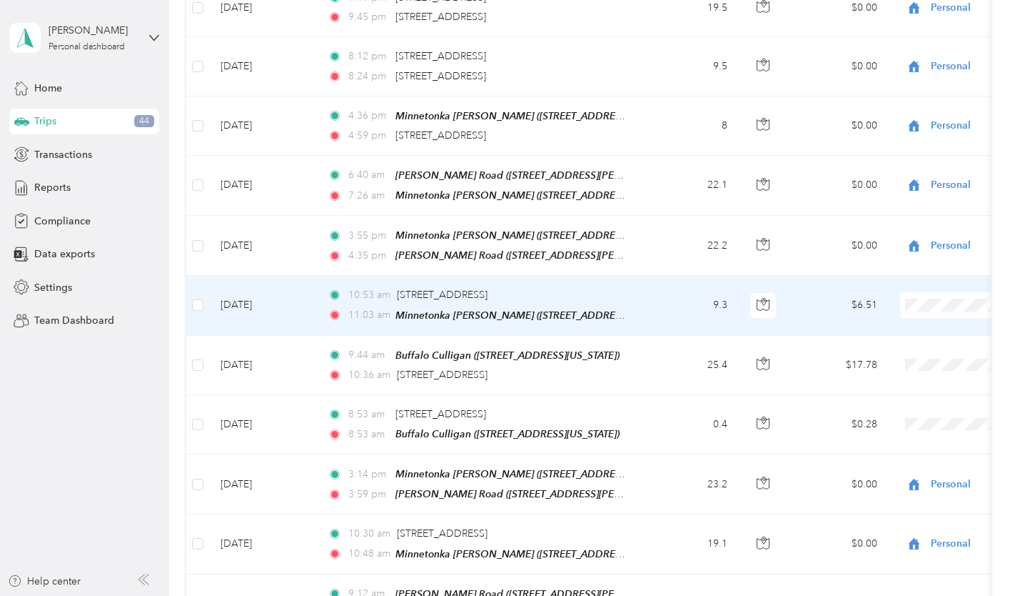
click at [905, 498] on span "Personal" at bounding box center [968, 501] width 189 height 15
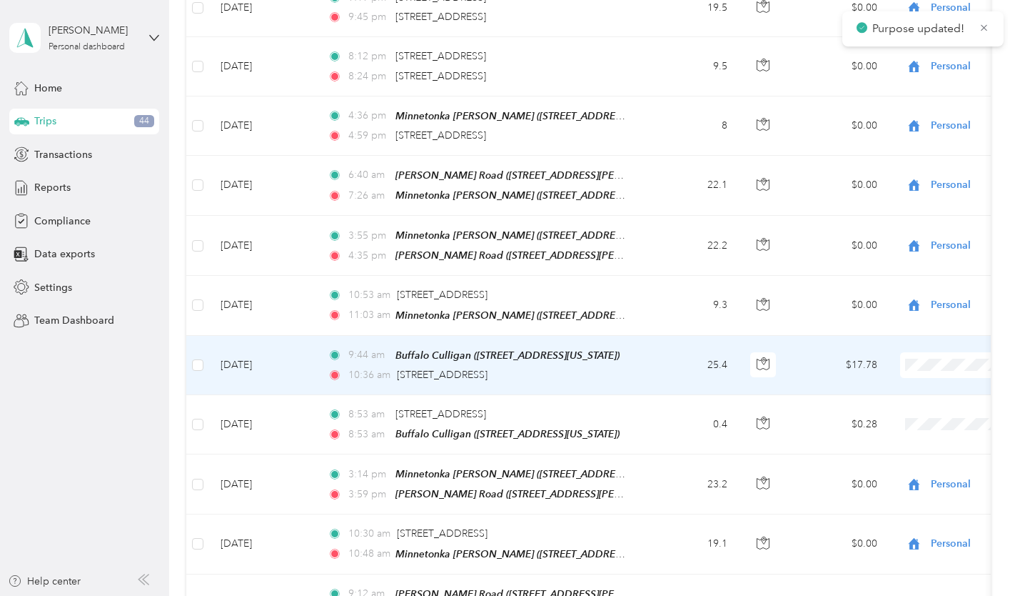
click at [933, 366] on span at bounding box center [988, 365] width 177 height 26
click at [901, 561] on span "Personal" at bounding box center [968, 562] width 189 height 15
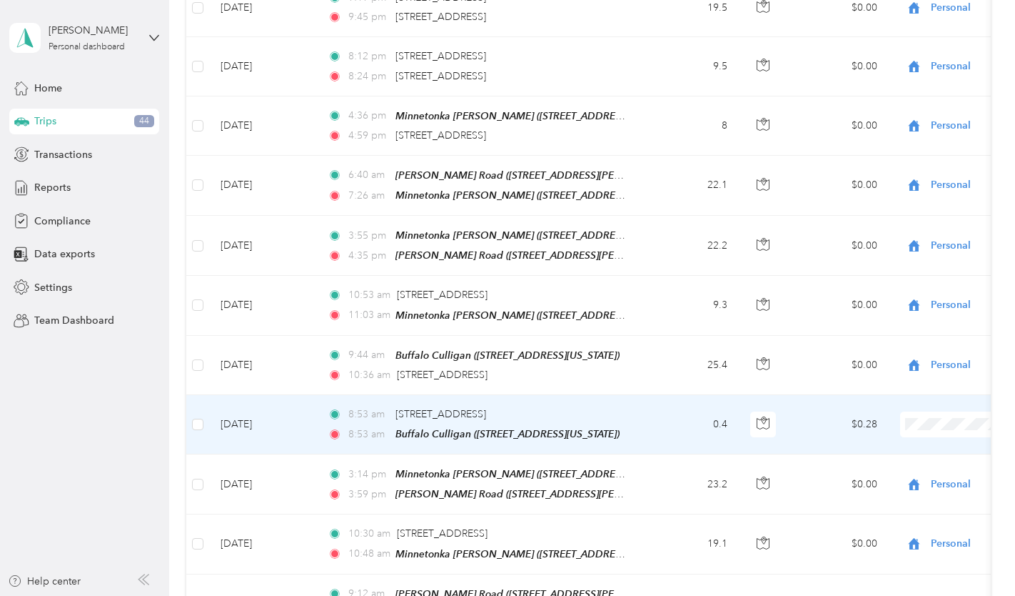
click at [900, 392] on span "Personal" at bounding box center [968, 393] width 189 height 15
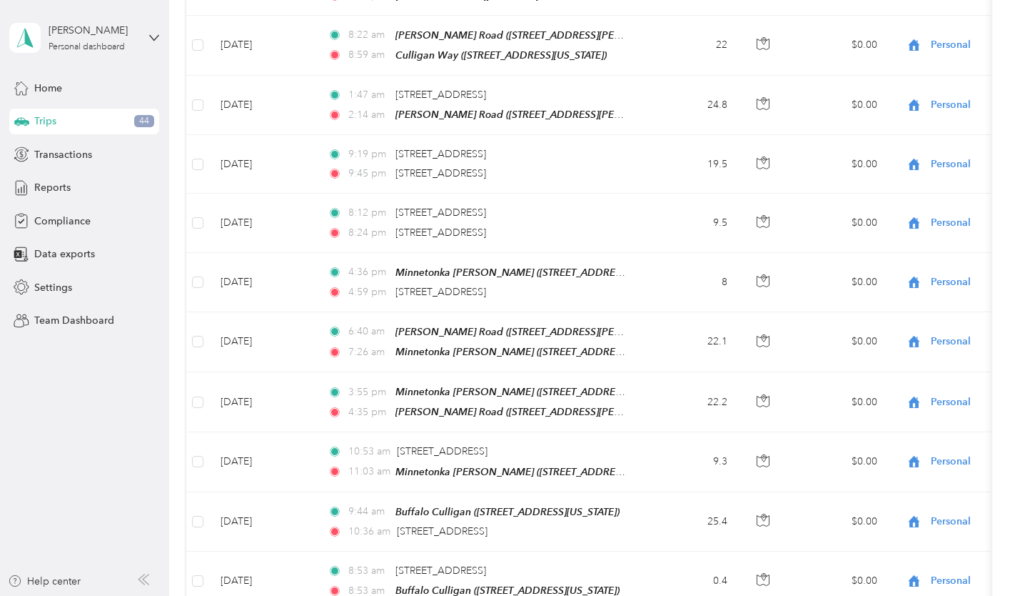
scroll to position [0, 0]
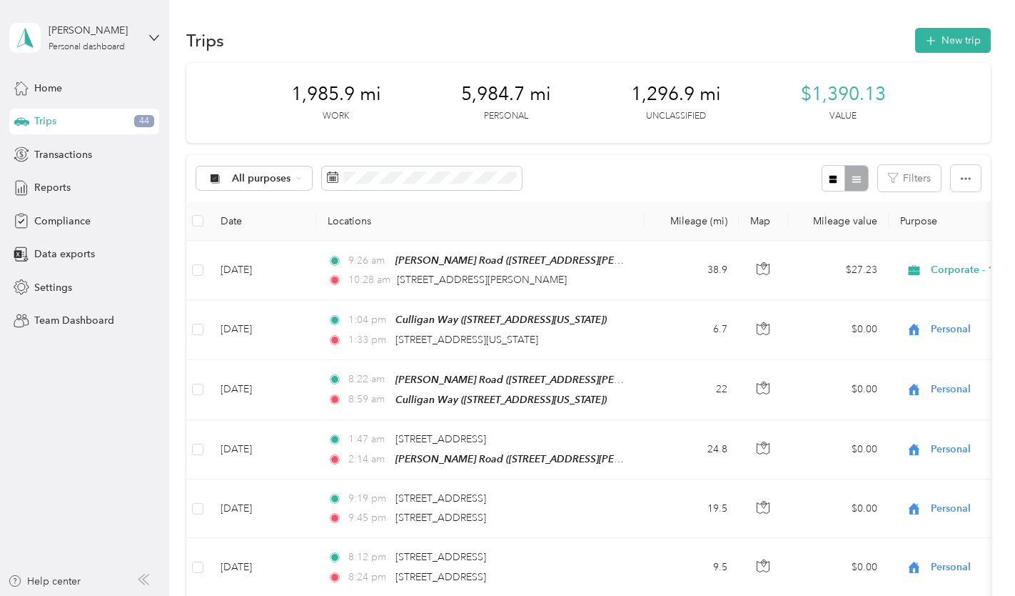
click at [622, 164] on div "All purposes Filters" at bounding box center [588, 178] width 804 height 46
click at [56, 189] on span "Reports" at bounding box center [52, 187] width 36 height 15
